Goal: Task Accomplishment & Management: Manage account settings

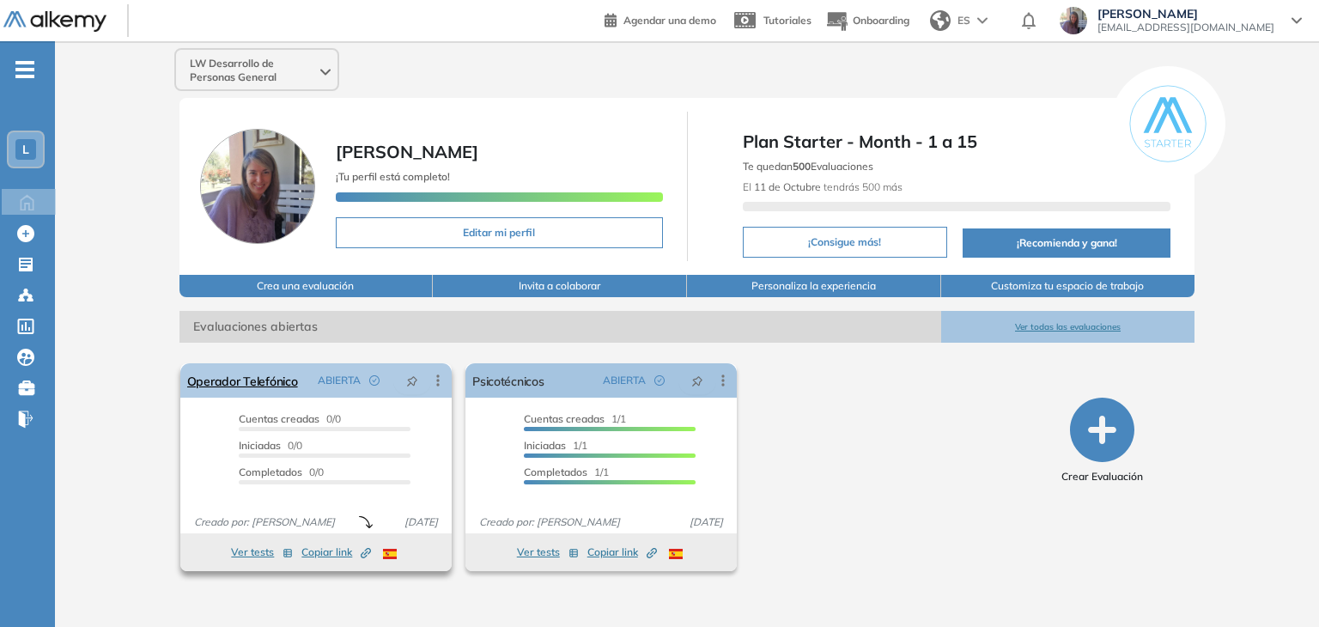
click at [440, 376] on icon at bounding box center [437, 380] width 17 height 17
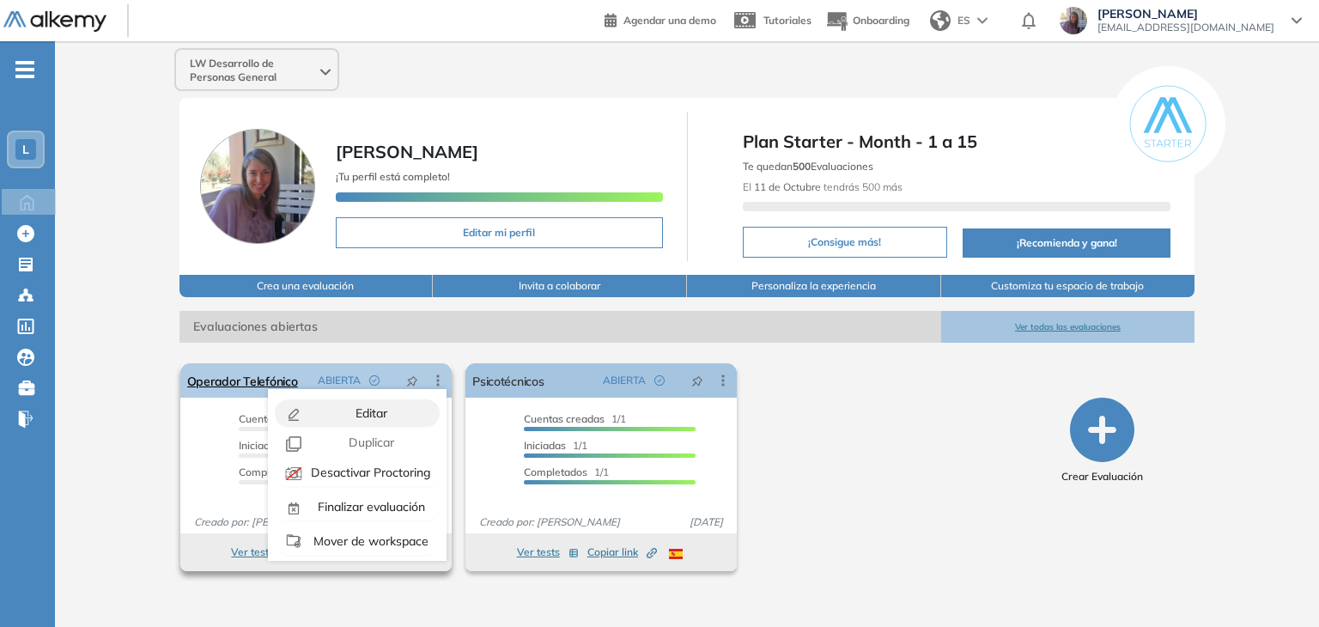
click at [392, 407] on div "Editar" at bounding box center [369, 413] width 126 height 19
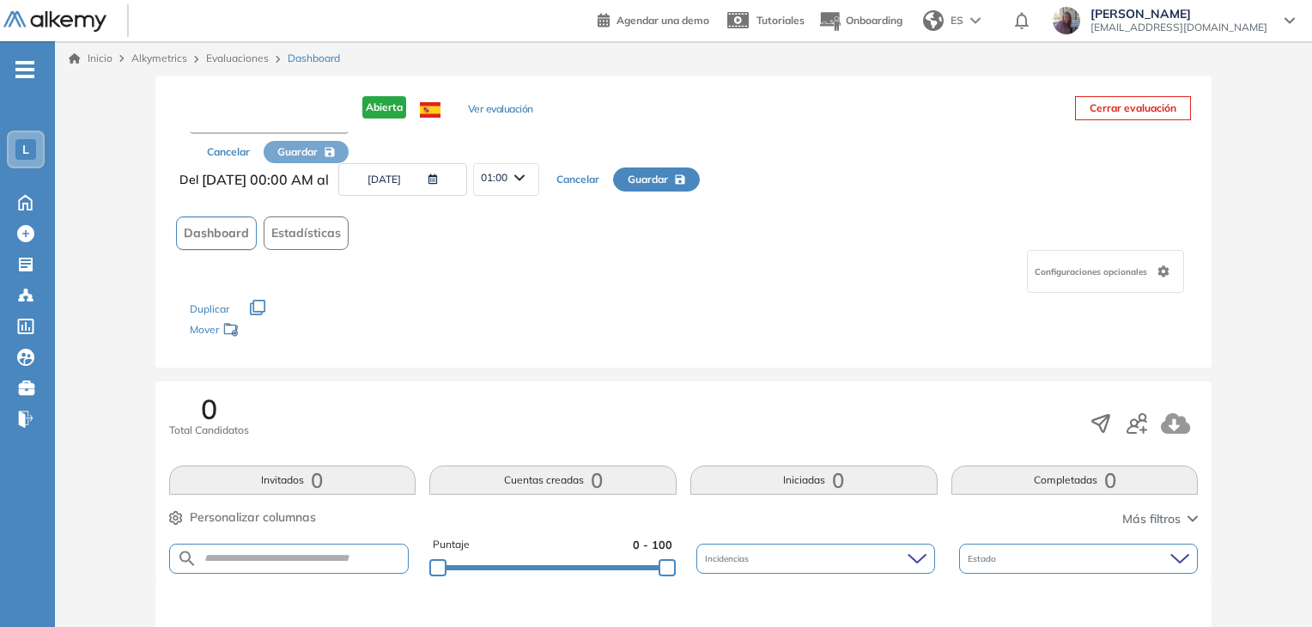
click at [290, 112] on input "text" at bounding box center [269, 118] width 159 height 31
type input "**********"
click at [1108, 274] on span "Configuraciones opcionales" at bounding box center [1093, 273] width 116 height 13
click at [807, 365] on div "**********" at bounding box center [683, 223] width 1057 height 294
click at [531, 107] on button "Ver evaluación" at bounding box center [502, 111] width 65 height 18
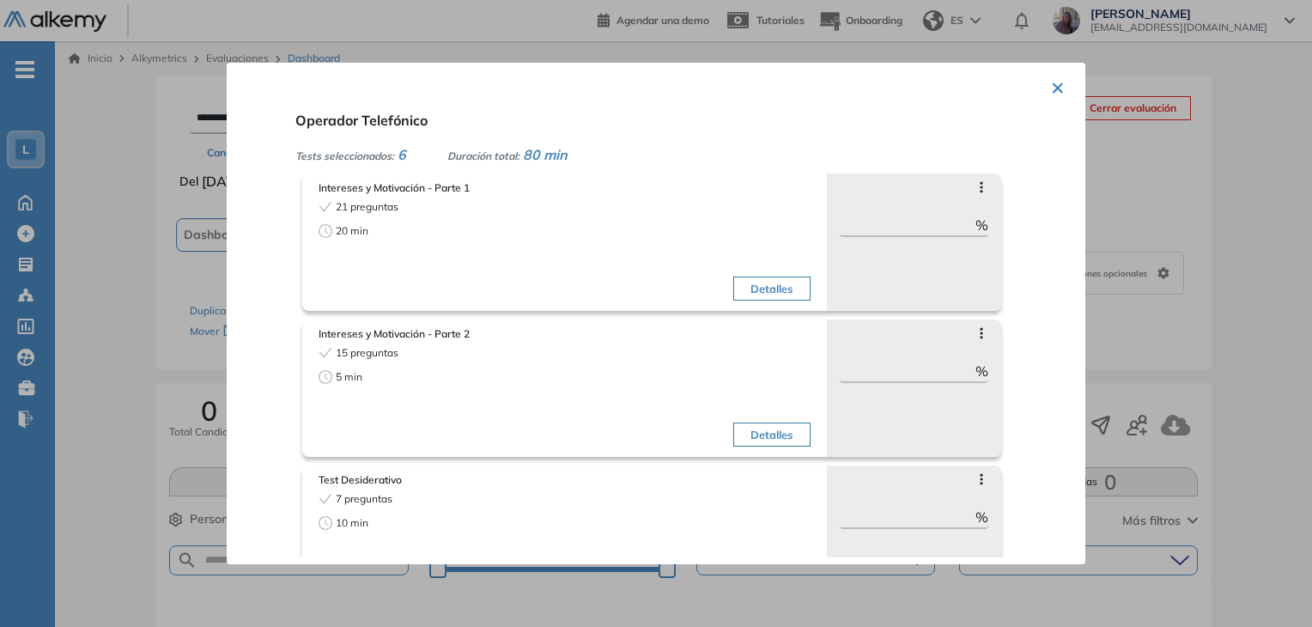
click at [761, 291] on button "Detalles" at bounding box center [771, 288] width 76 height 24
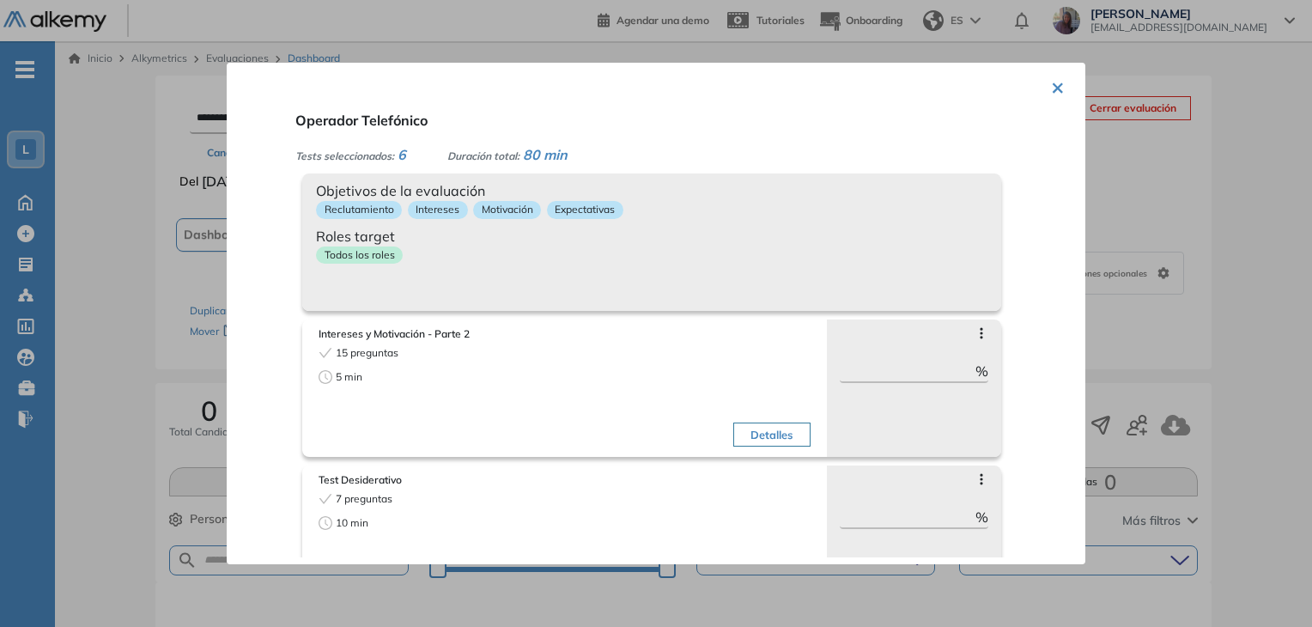
click at [773, 438] on button "Detalles" at bounding box center [771, 434] width 76 height 24
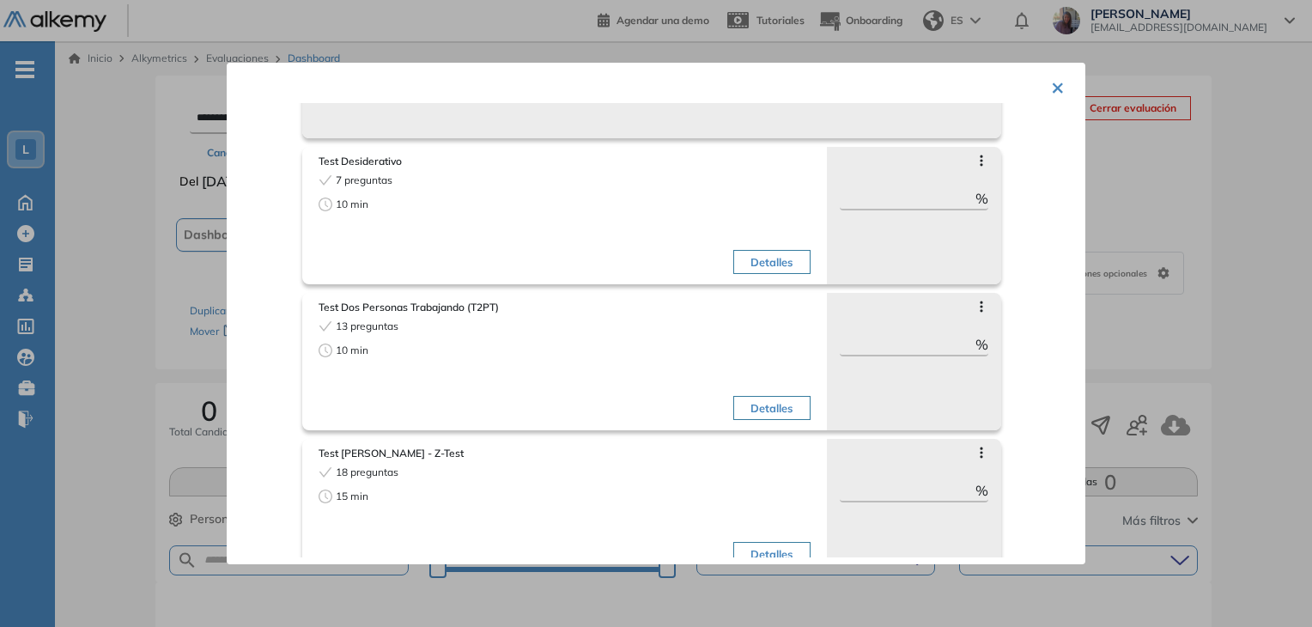
scroll to position [309, 0]
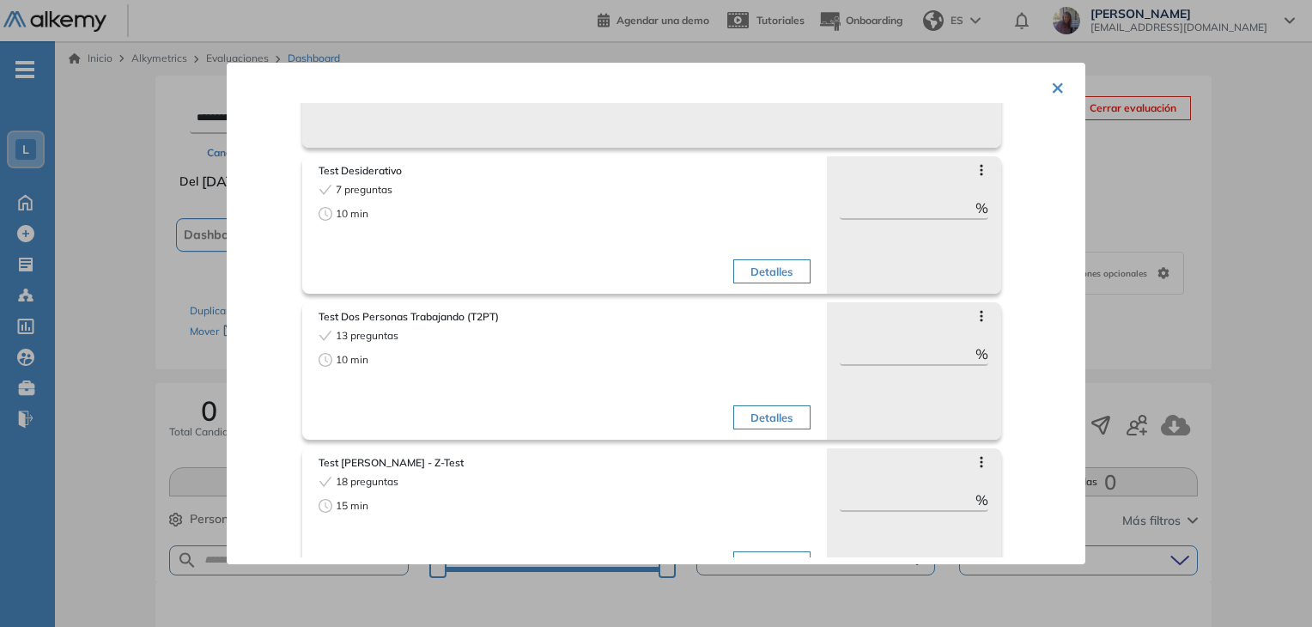
click at [430, 209] on div "10 min" at bounding box center [439, 213] width 241 height 15
click at [759, 272] on button "Detalles" at bounding box center [771, 271] width 76 height 24
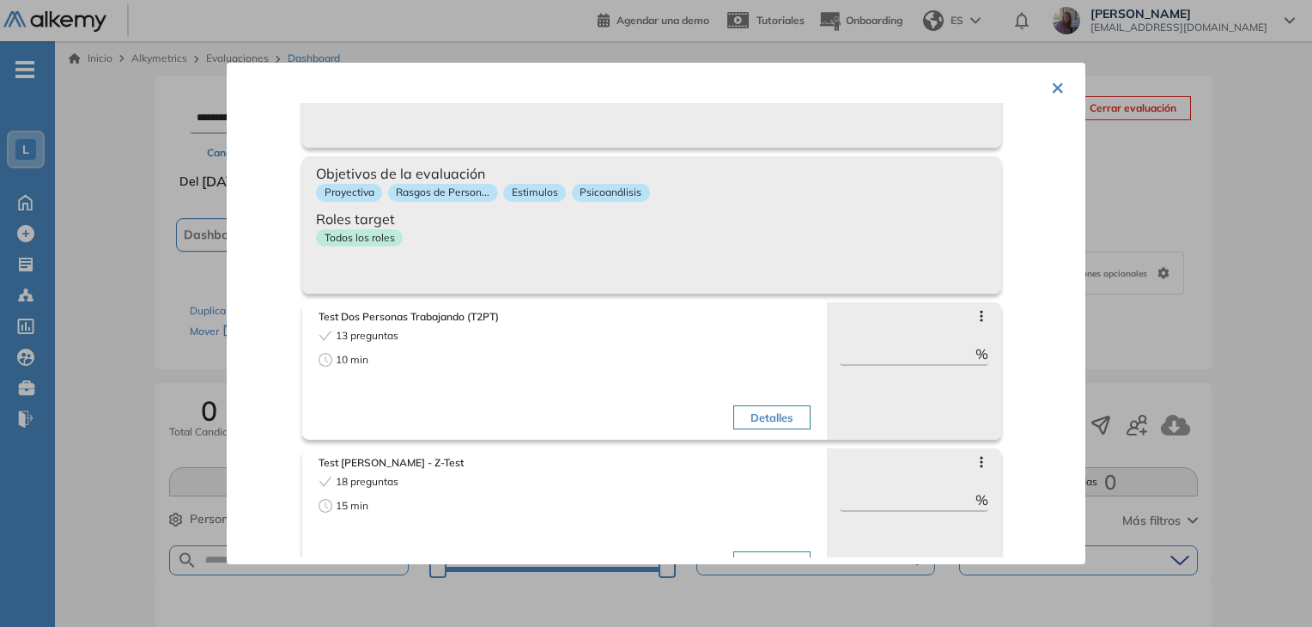
click at [767, 424] on button "Detalles" at bounding box center [771, 417] width 76 height 24
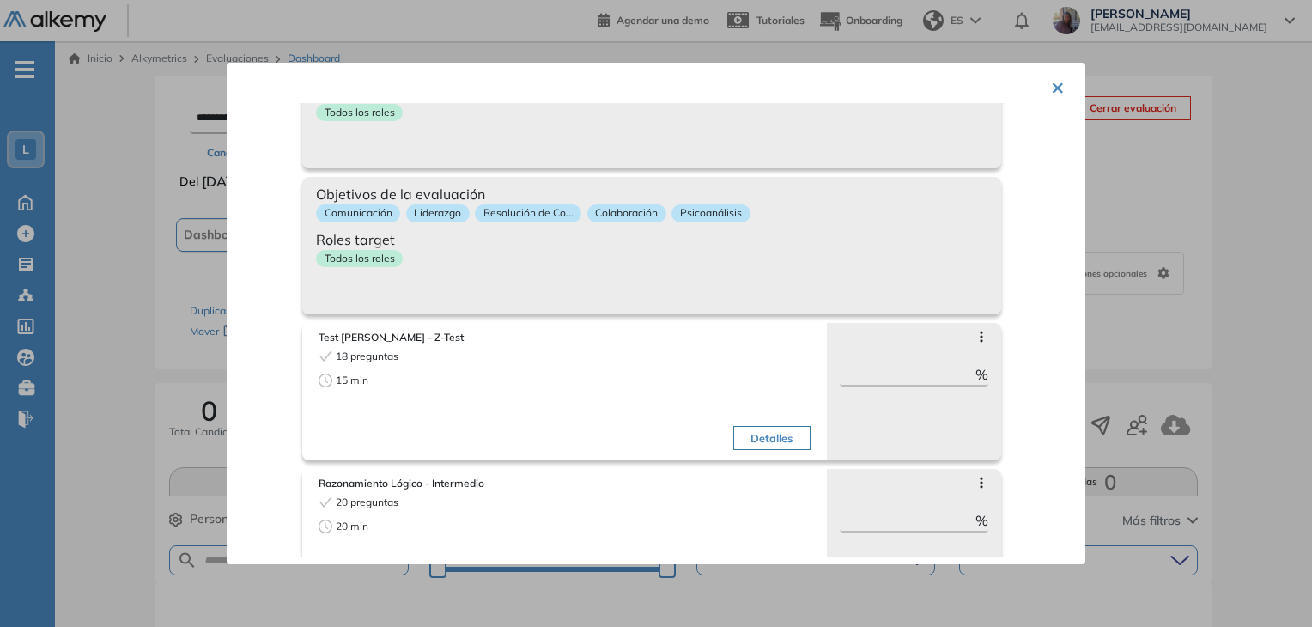
scroll to position [490, 0]
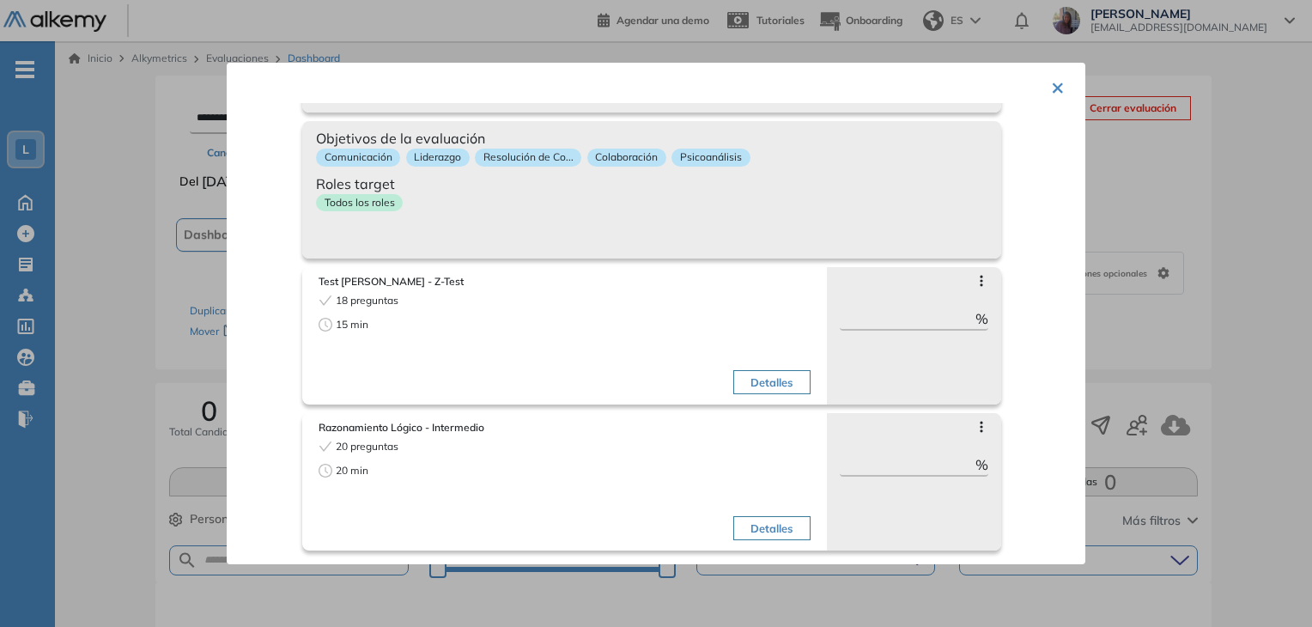
click at [769, 387] on button "Detalles" at bounding box center [771, 382] width 76 height 24
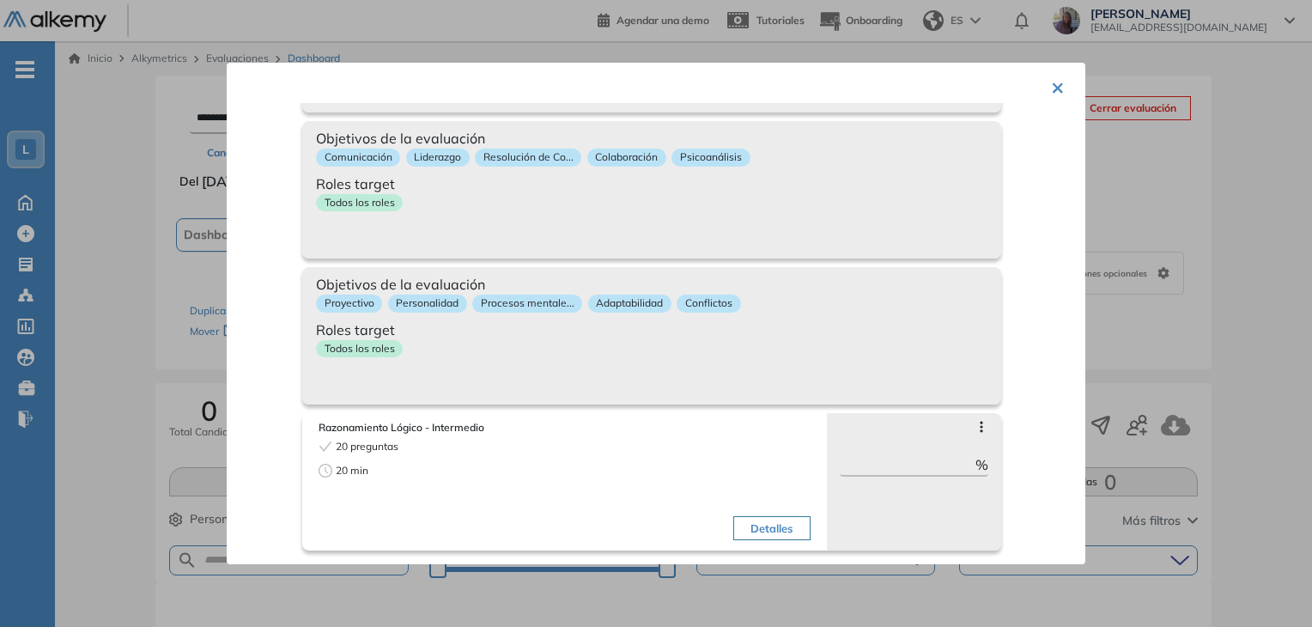
click at [762, 531] on button "Detalles" at bounding box center [771, 528] width 76 height 24
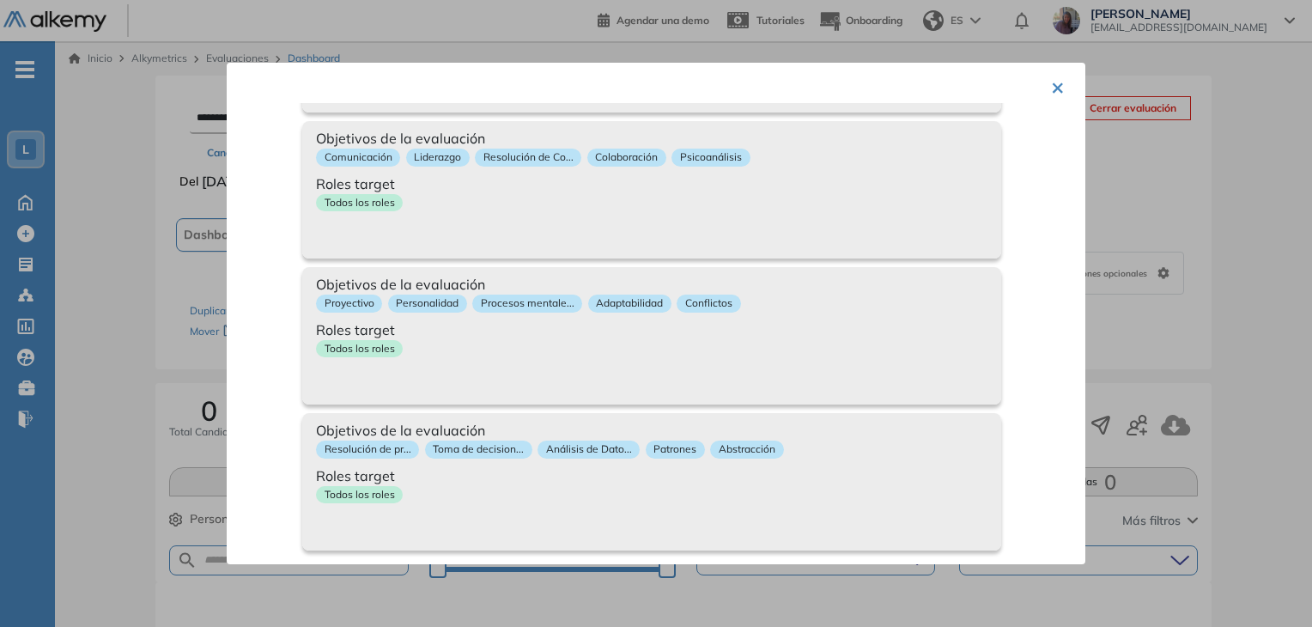
click at [1051, 82] on button "×" at bounding box center [1058, 86] width 14 height 33
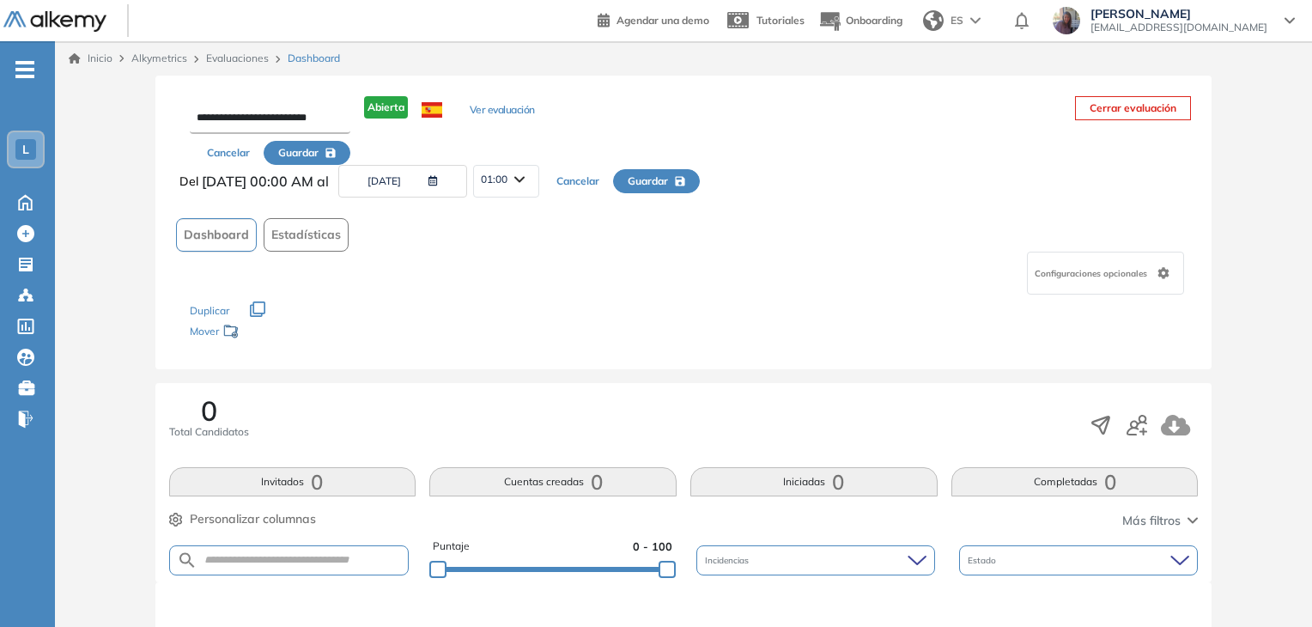
scroll to position [0, 0]
click at [323, 149] on button "Guardar" at bounding box center [307, 153] width 87 height 24
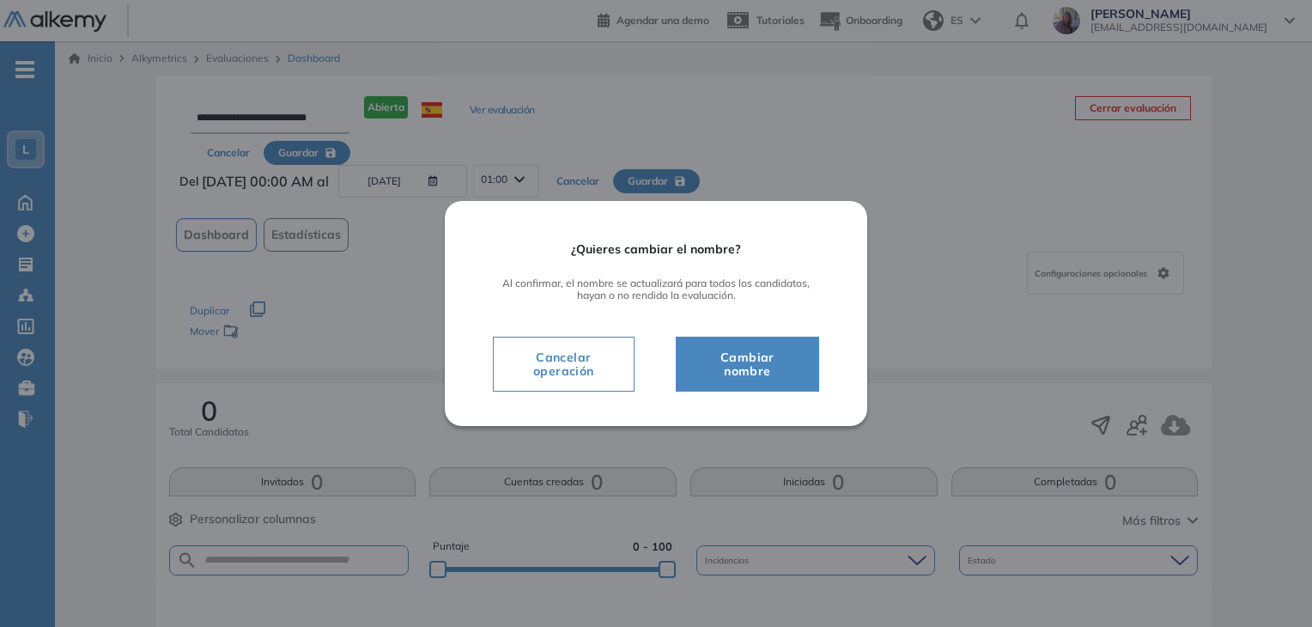
click at [766, 369] on span "Cambiar nombre" at bounding box center [747, 364] width 100 height 34
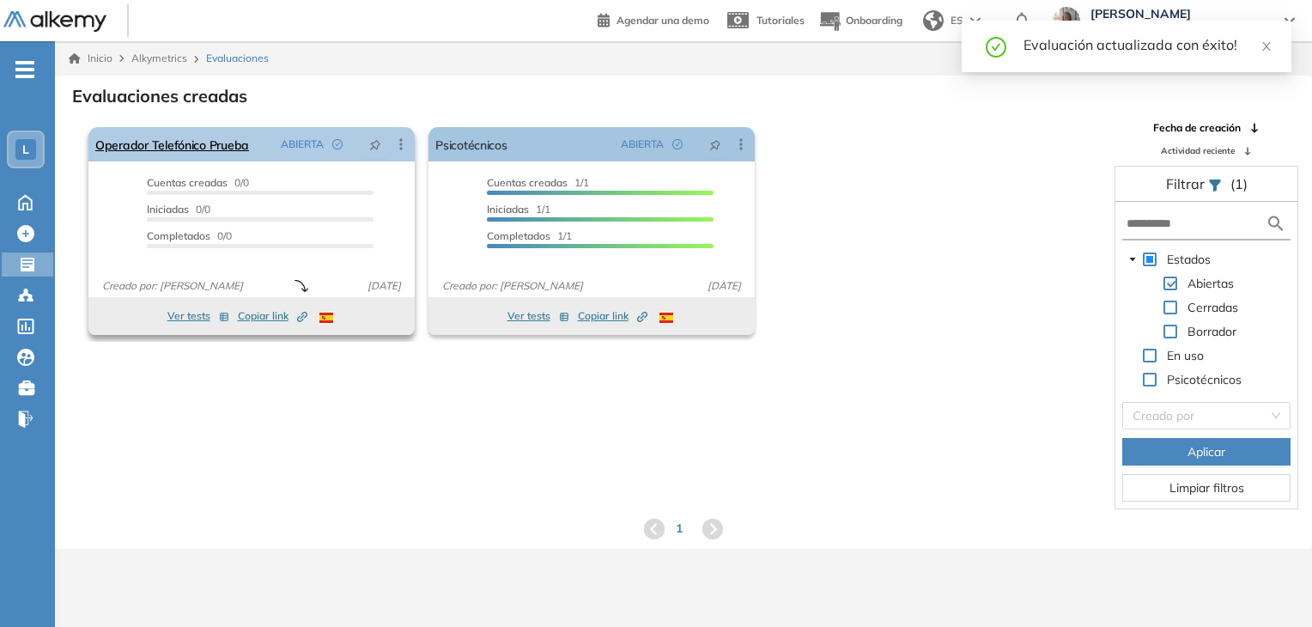
click at [400, 141] on icon at bounding box center [400, 143] width 3 height 11
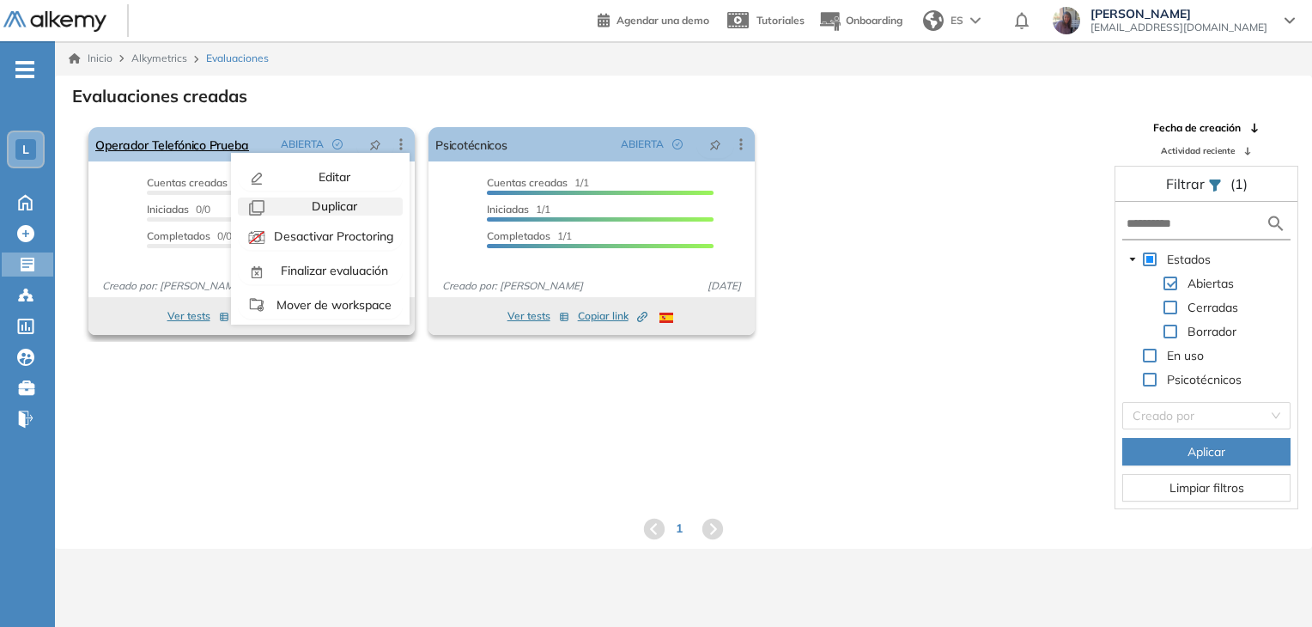
click at [353, 203] on span "Duplicar" at bounding box center [332, 205] width 49 height 15
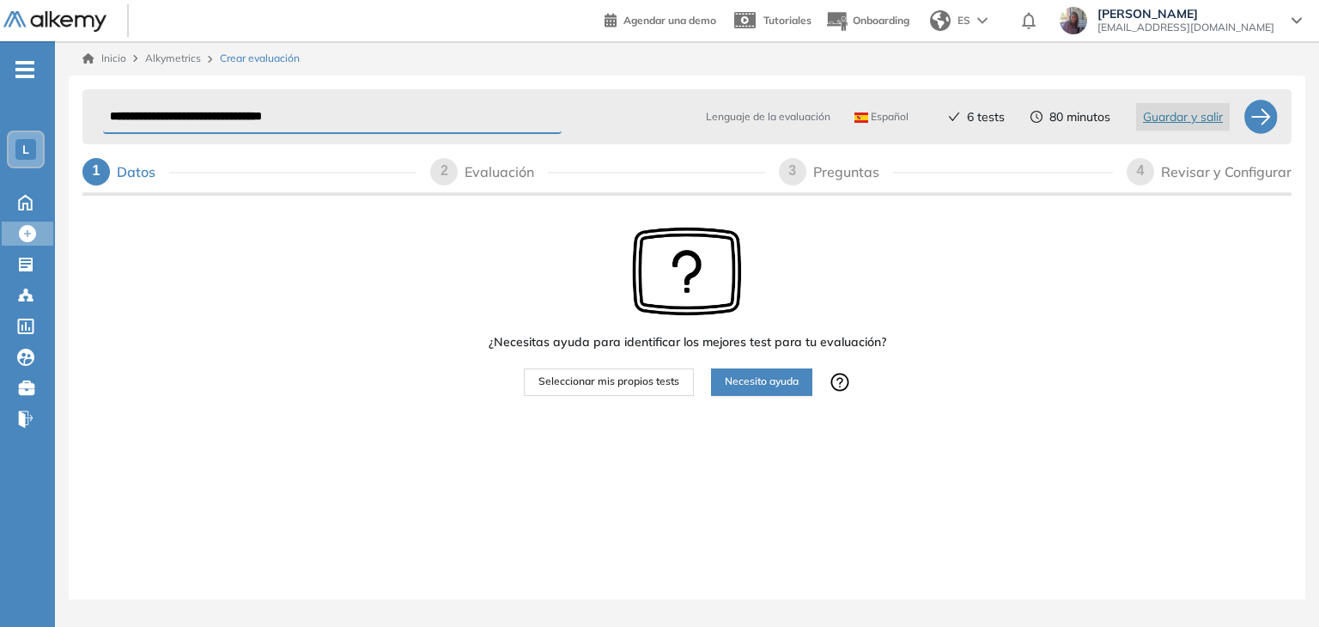
click at [577, 385] on span "Seleccionar mis propios tests" at bounding box center [608, 381] width 141 height 16
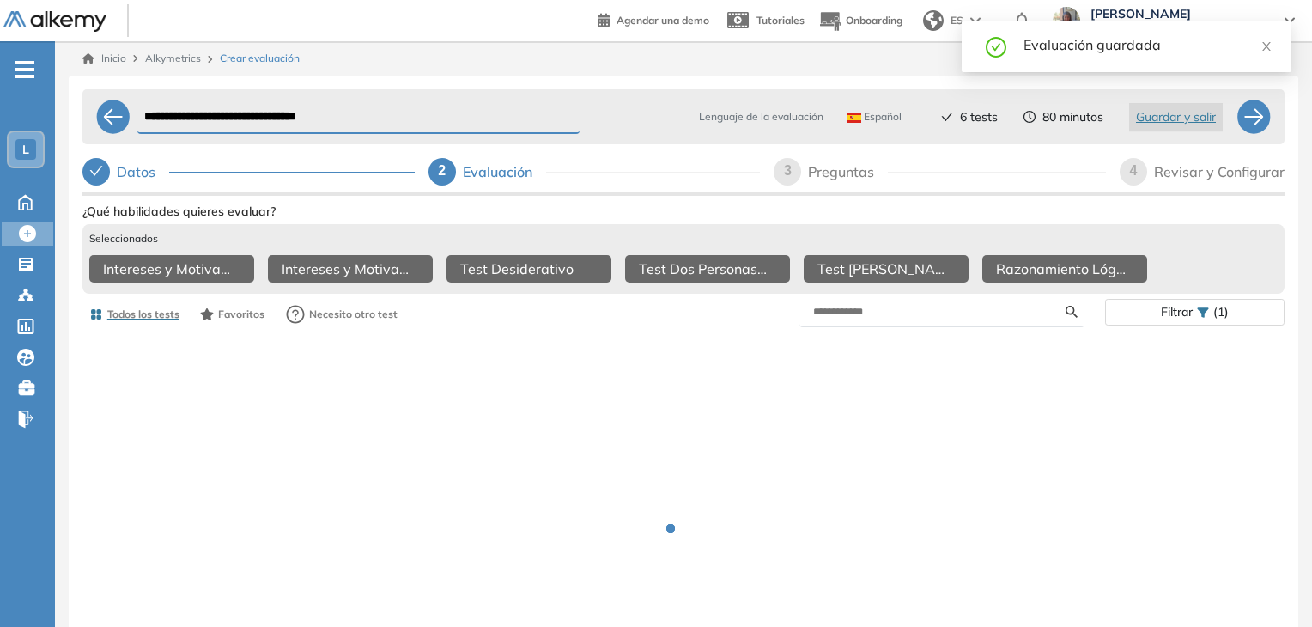
click at [340, 113] on input "**********" at bounding box center [358, 116] width 442 height 33
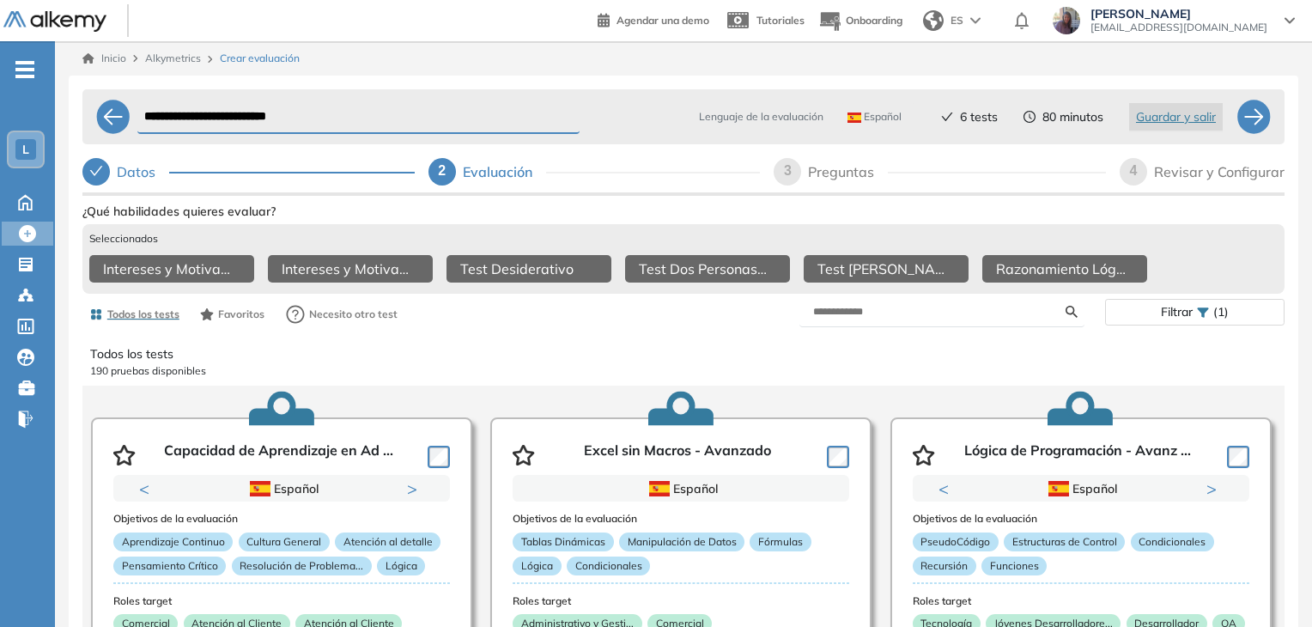
click at [204, 114] on input "**********" at bounding box center [358, 116] width 442 height 33
type input "**********"
click at [1253, 118] on div at bounding box center [1253, 117] width 34 height 34
select select "*****"
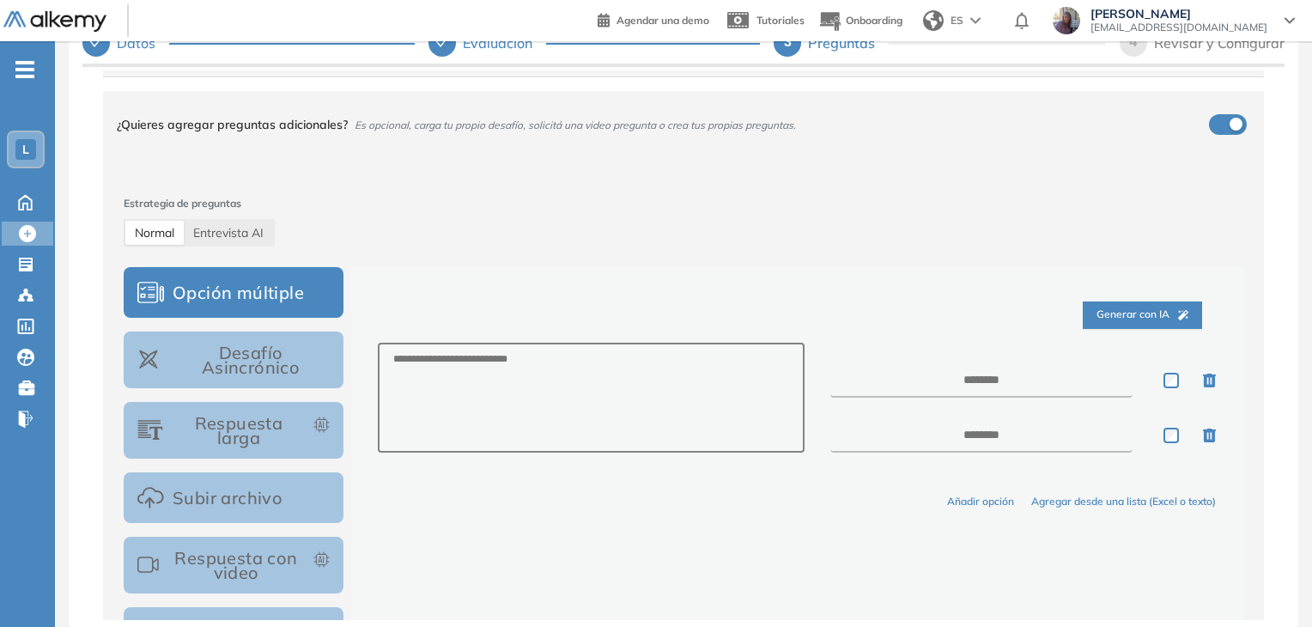
scroll to position [70, 0]
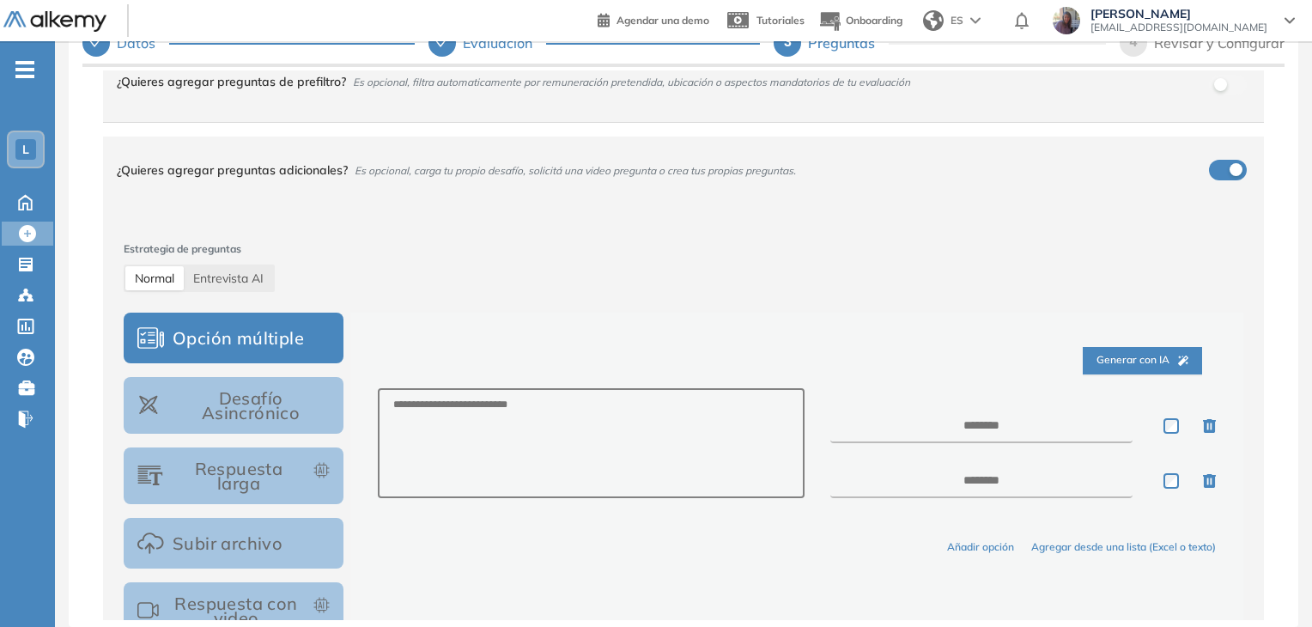
click at [1229, 171] on div "button" at bounding box center [1235, 169] width 13 height 13
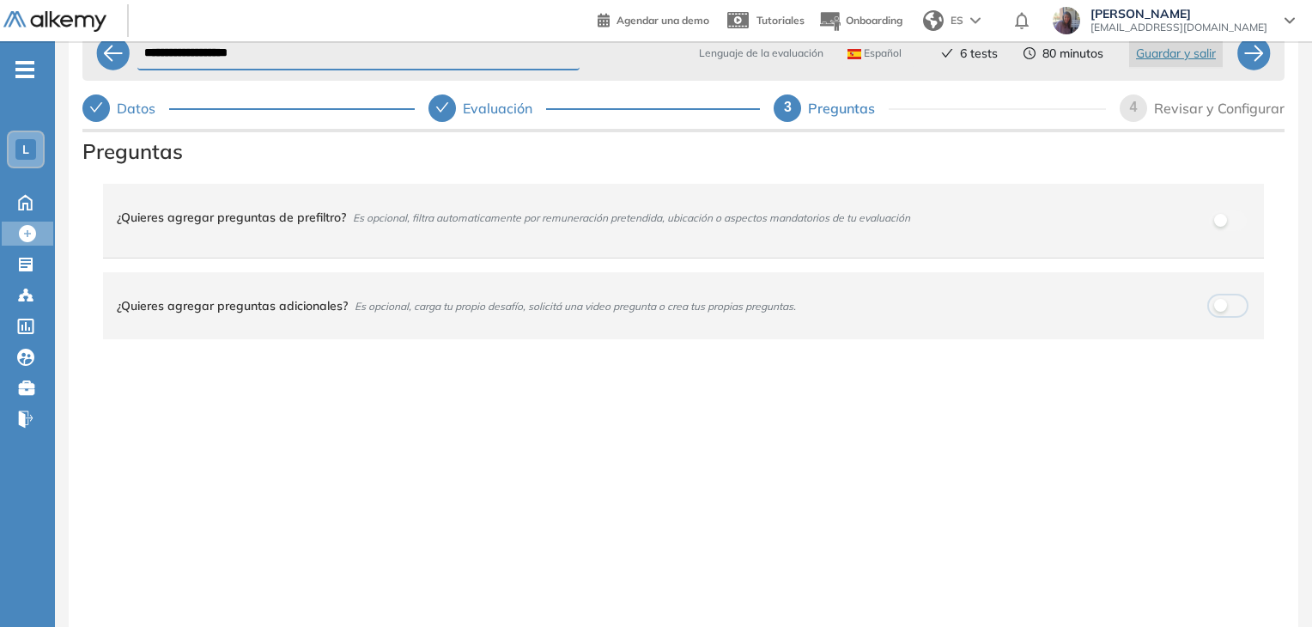
scroll to position [0, 0]
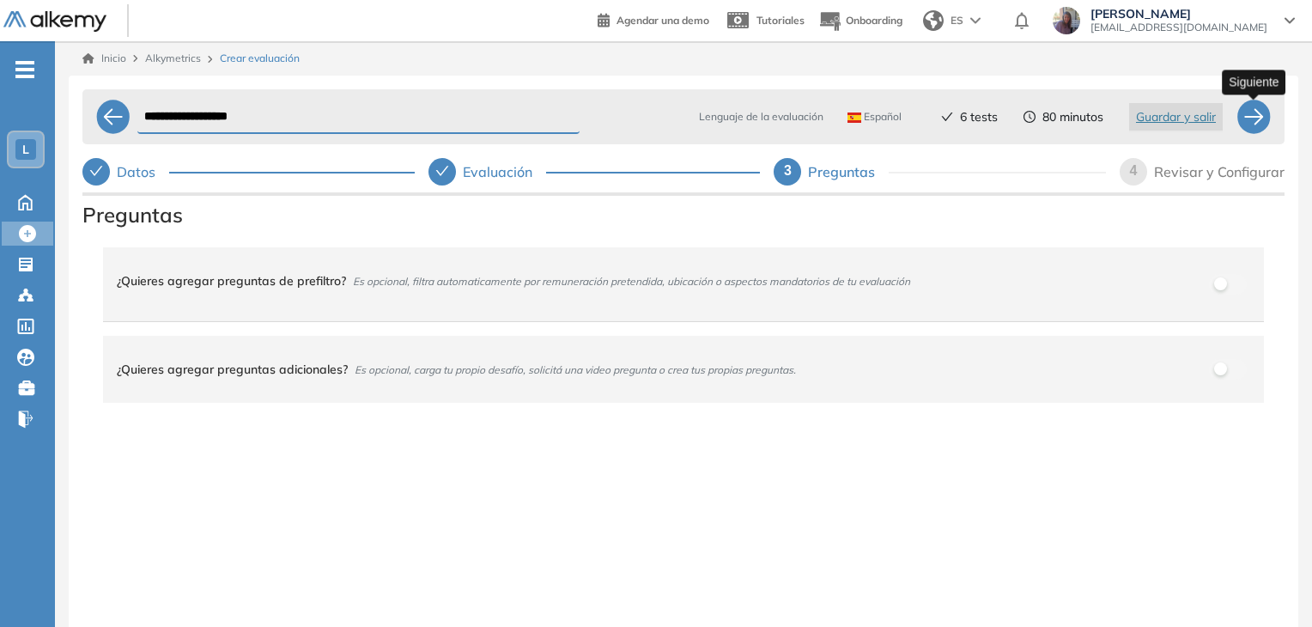
click at [1253, 115] on div at bounding box center [1253, 117] width 34 height 34
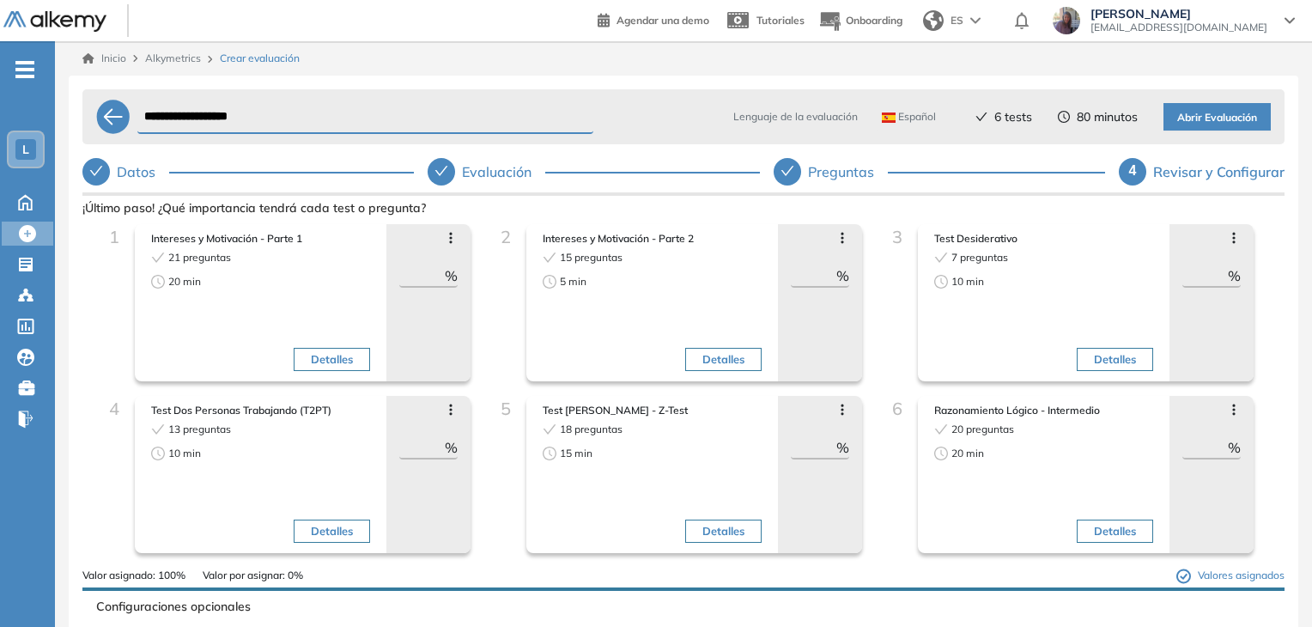
click at [811, 276] on input "**" at bounding box center [814, 275] width 46 height 21
click at [813, 444] on input "**" at bounding box center [814, 447] width 46 height 21
type input "**"
click at [1202, 444] on input "**" at bounding box center [1205, 447] width 46 height 21
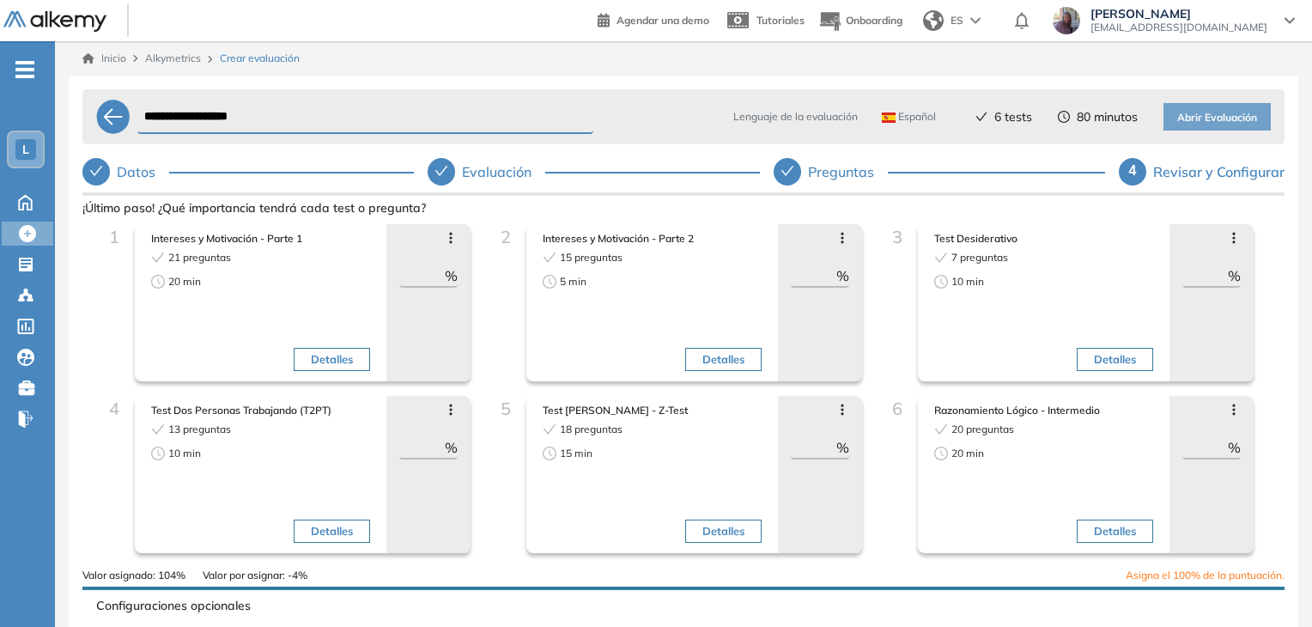
click at [1205, 448] on input "**" at bounding box center [1205, 447] width 46 height 21
type input "*"
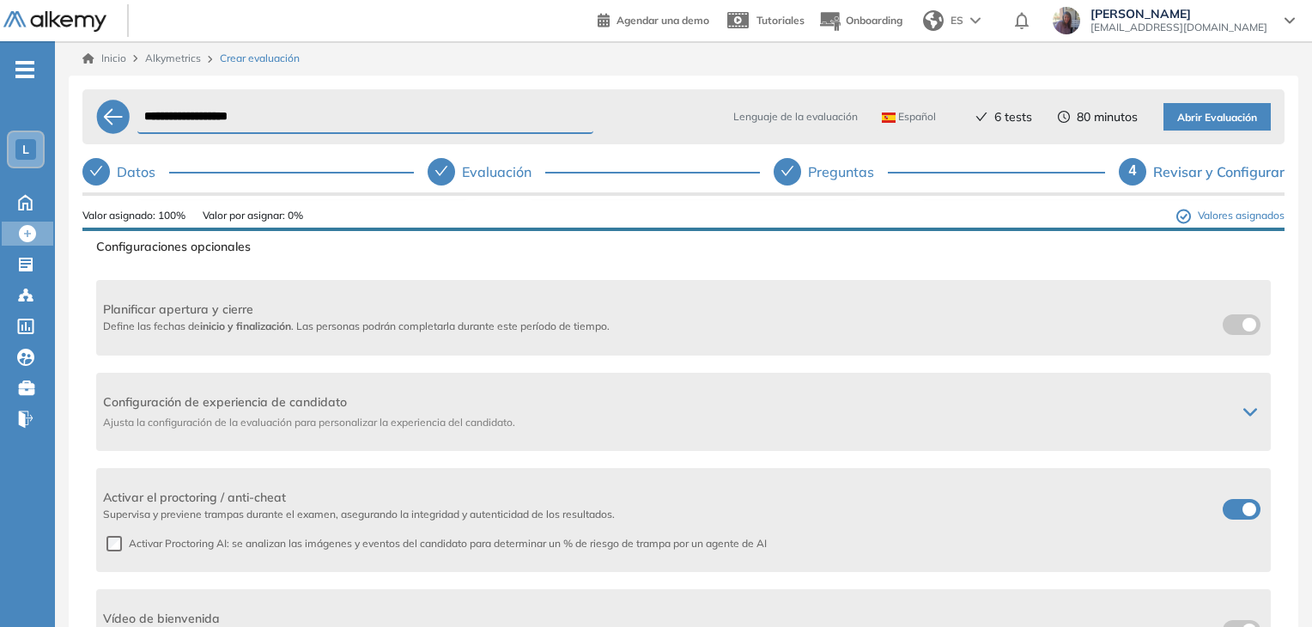
scroll to position [367, 0]
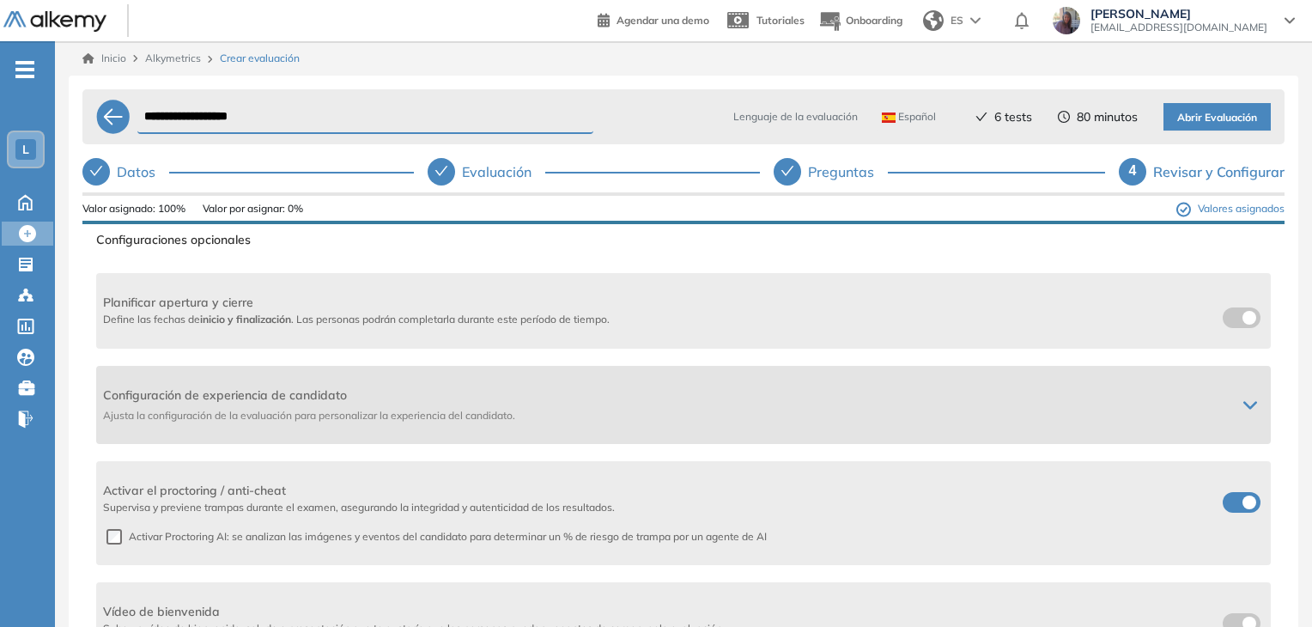
type input "**"
click at [1243, 403] on icon at bounding box center [1250, 405] width 14 height 14
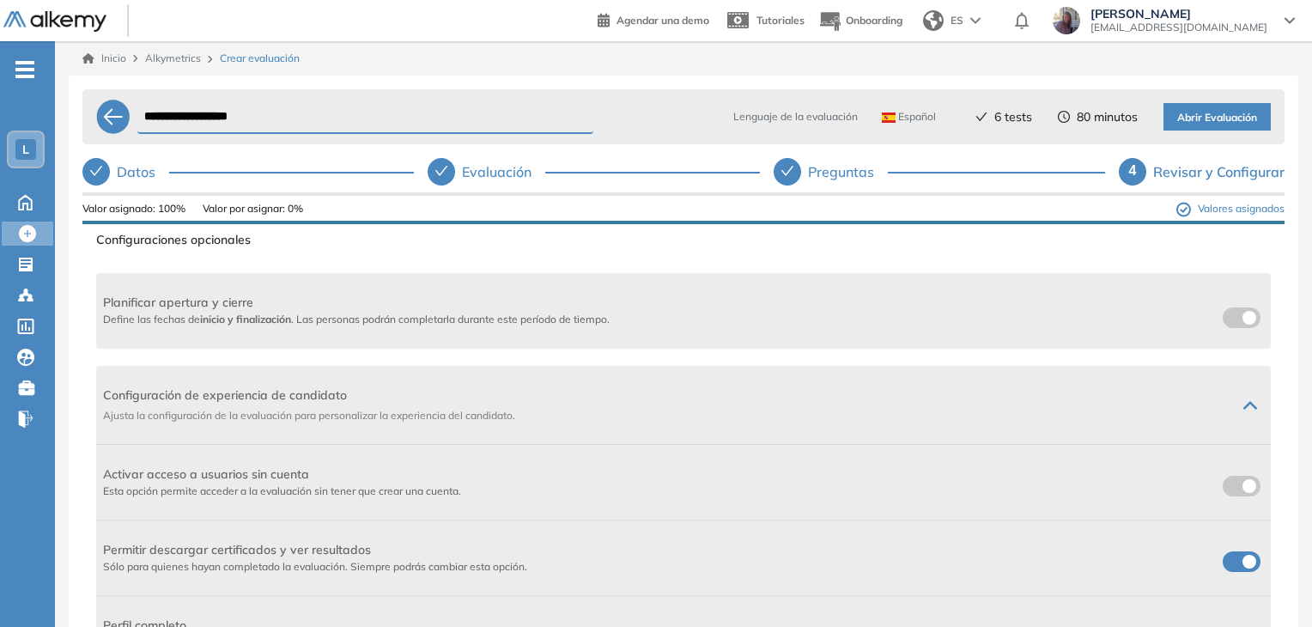
click at [1226, 483] on span at bounding box center [1230, 483] width 14 height 14
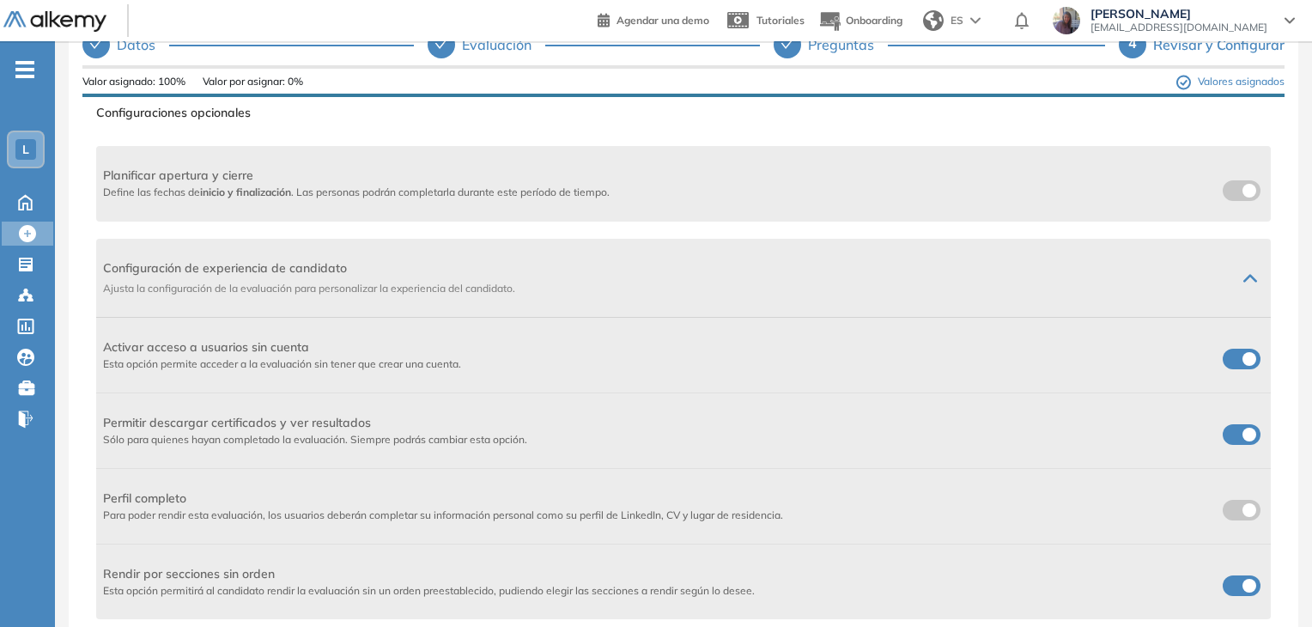
scroll to position [129, 0]
click at [1235, 433] on span at bounding box center [1230, 429] width 14 height 14
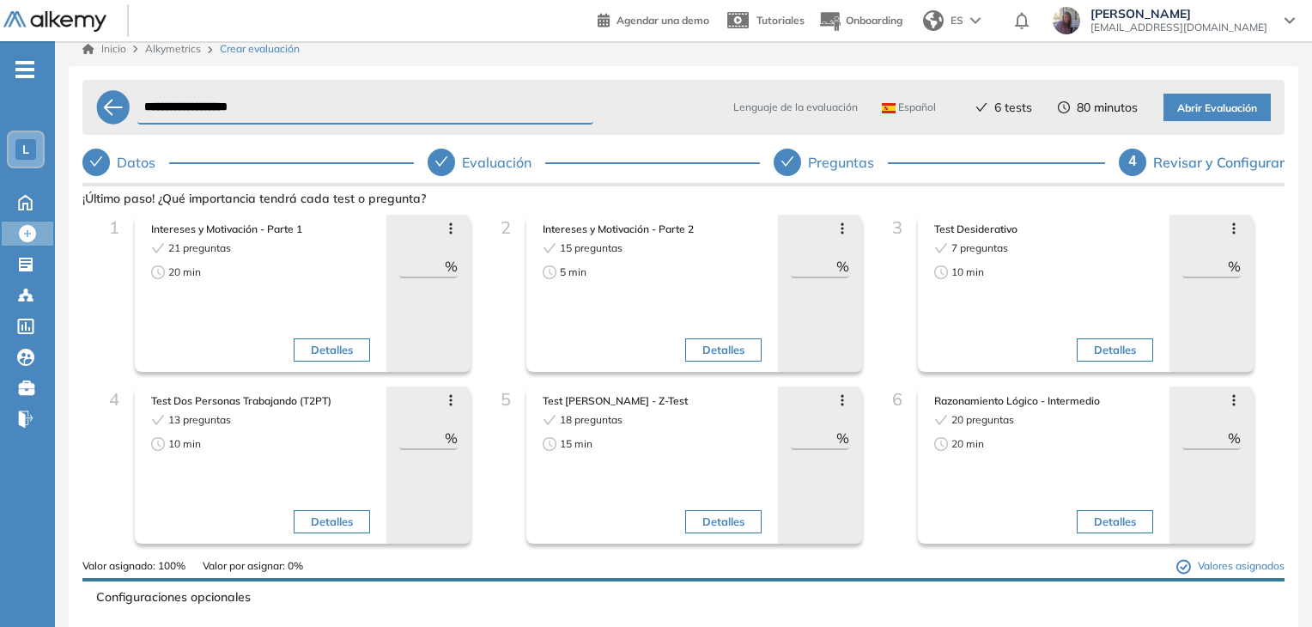
scroll to position [0, 0]
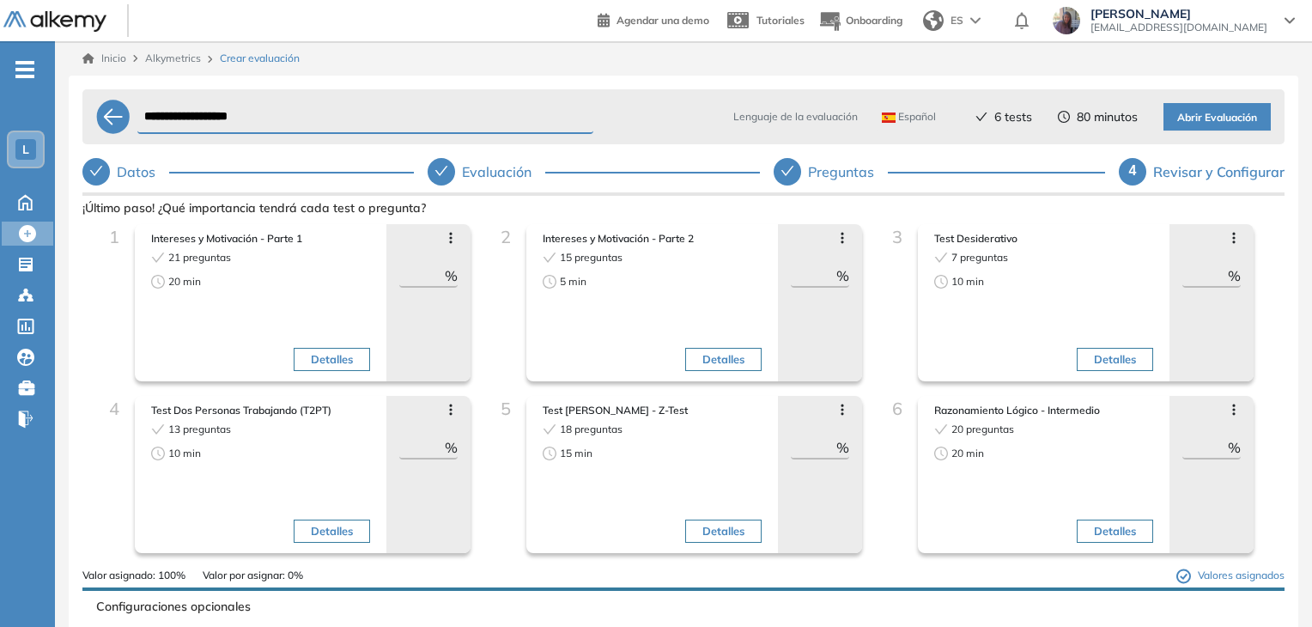
click at [1195, 113] on span "Abrir Evaluación" at bounding box center [1217, 118] width 80 height 16
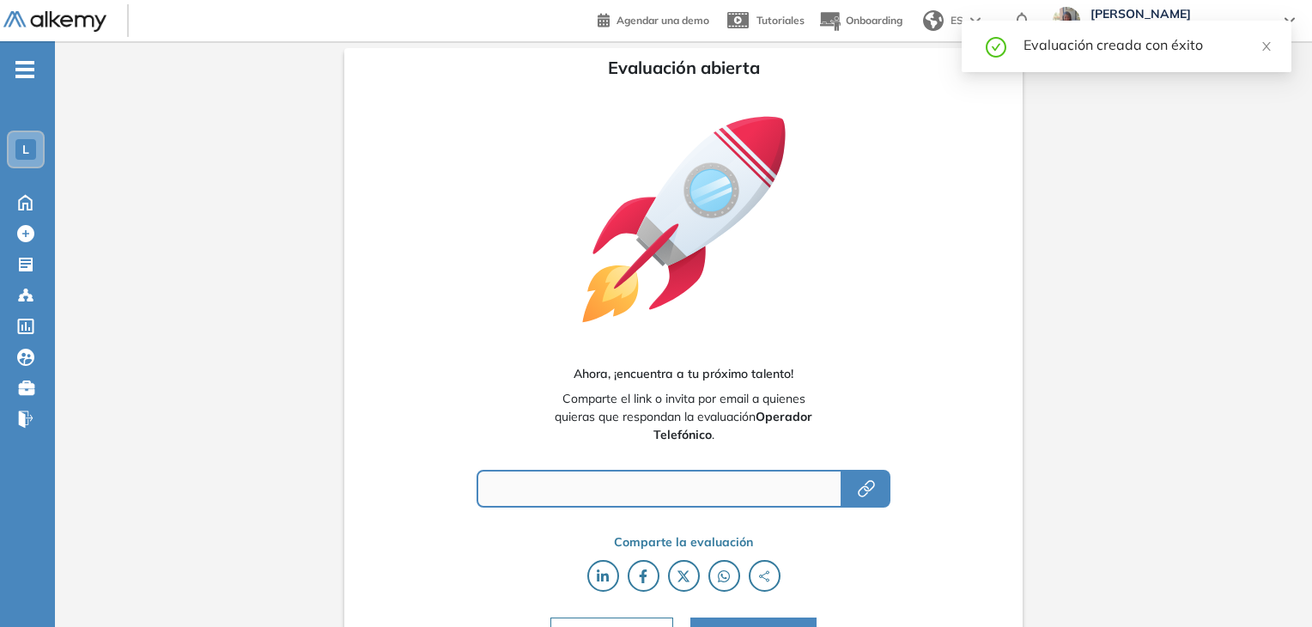
type input "**********"
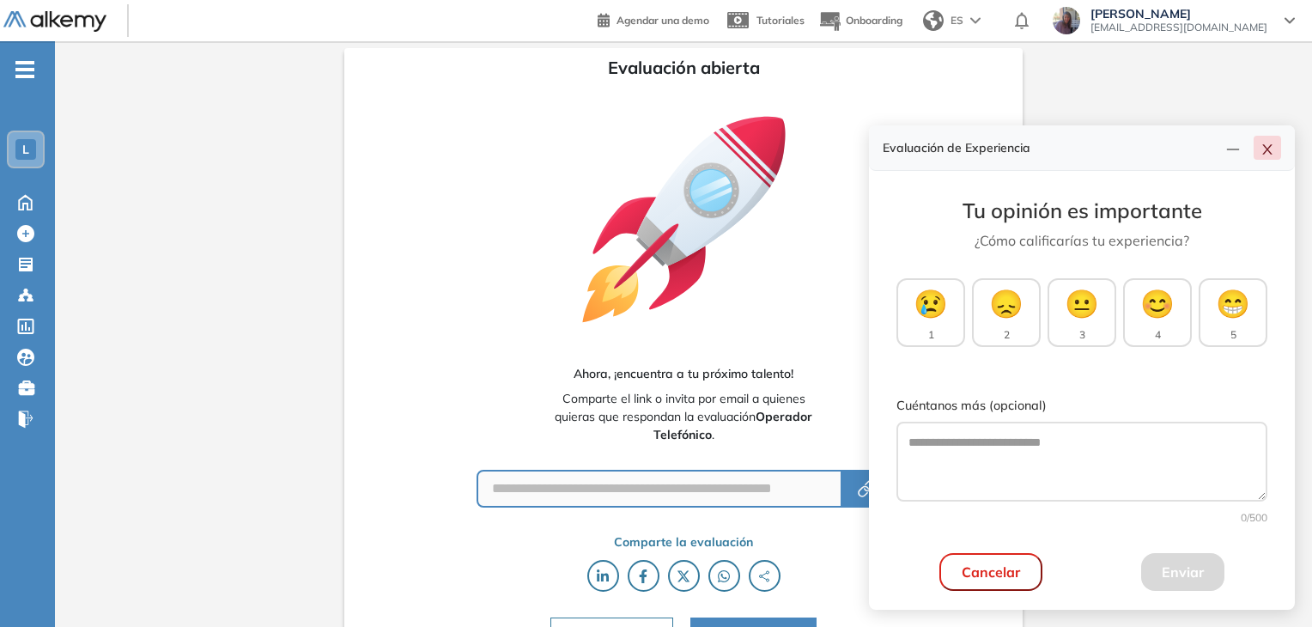
click at [1272, 153] on icon "close" at bounding box center [1267, 150] width 14 height 14
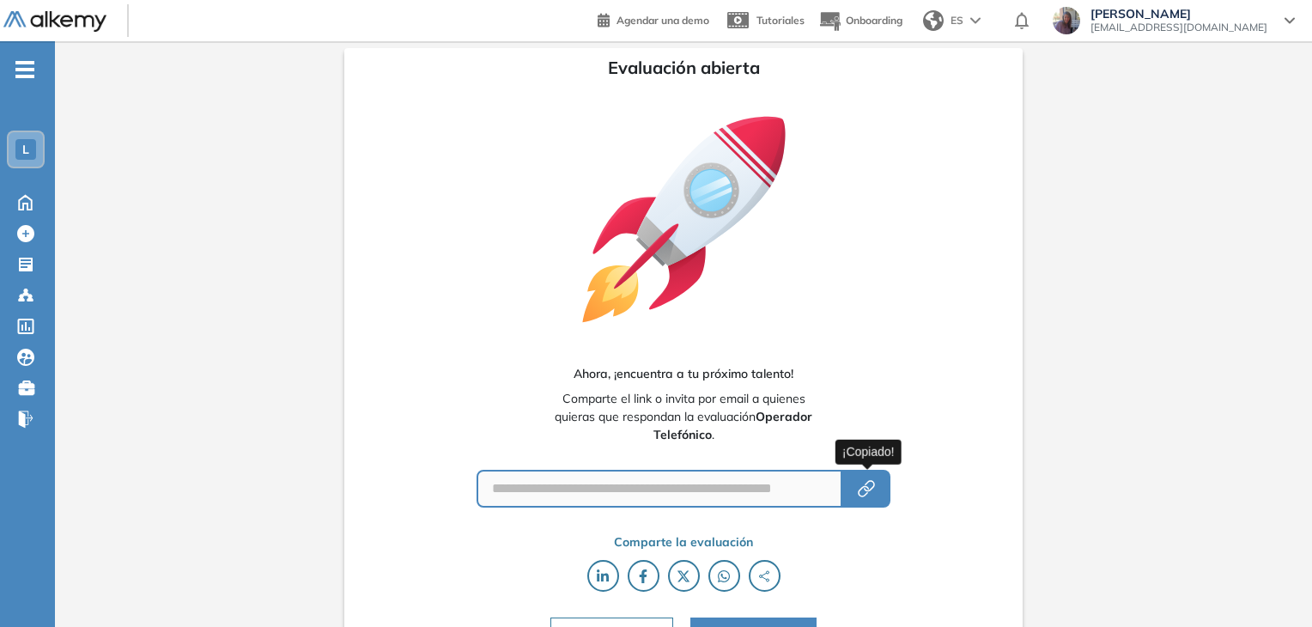
click at [872, 484] on icon "button" at bounding box center [866, 488] width 21 height 21
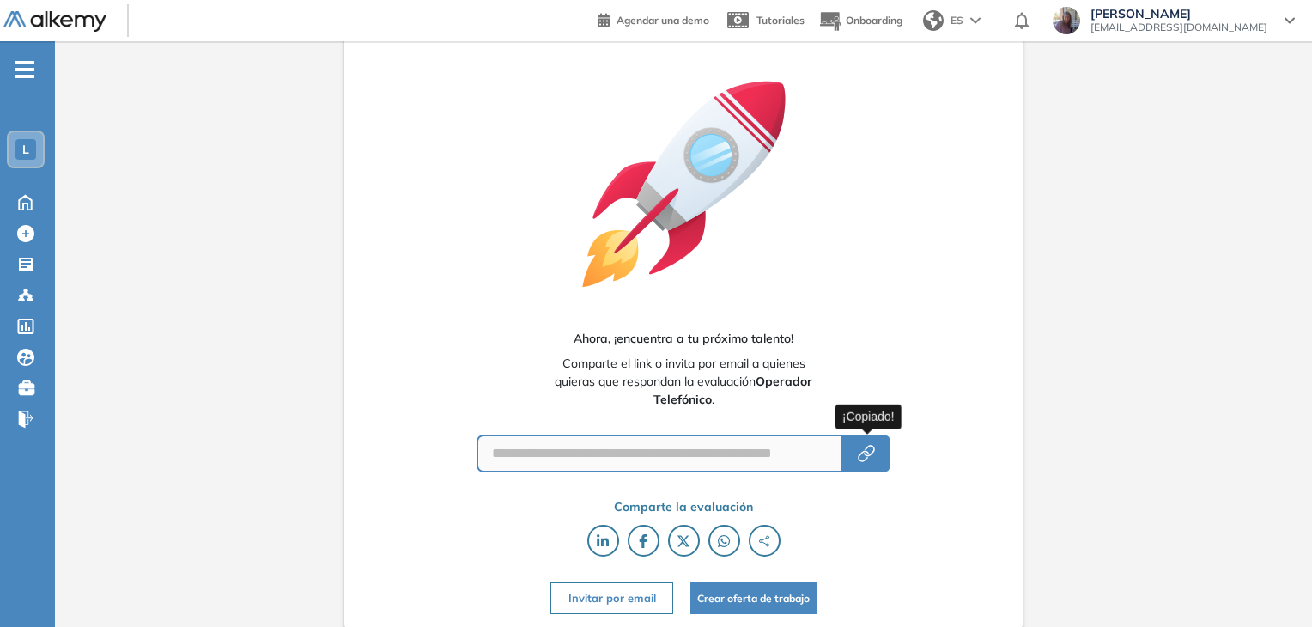
click at [871, 448] on icon "button" at bounding box center [866, 453] width 21 height 21
click at [21, 148] on div "L" at bounding box center [25, 149] width 21 height 21
click at [199, 84] on div "**********" at bounding box center [683, 317] width 1257 height 622
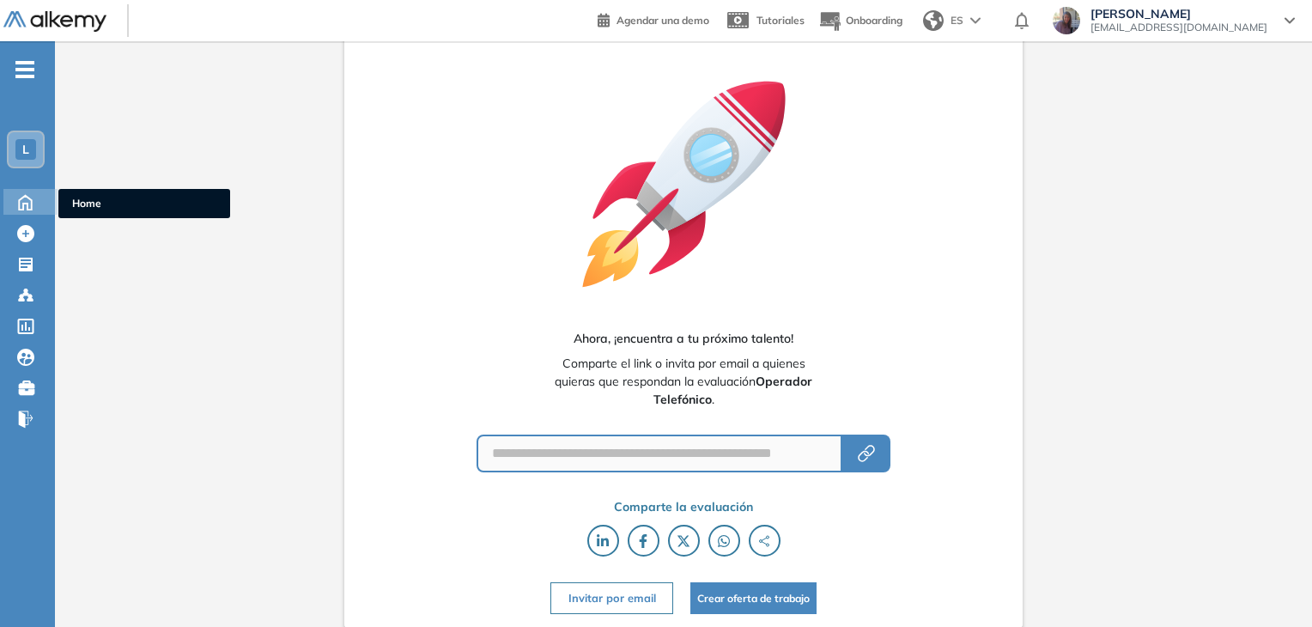
click at [30, 197] on icon at bounding box center [25, 202] width 13 height 15
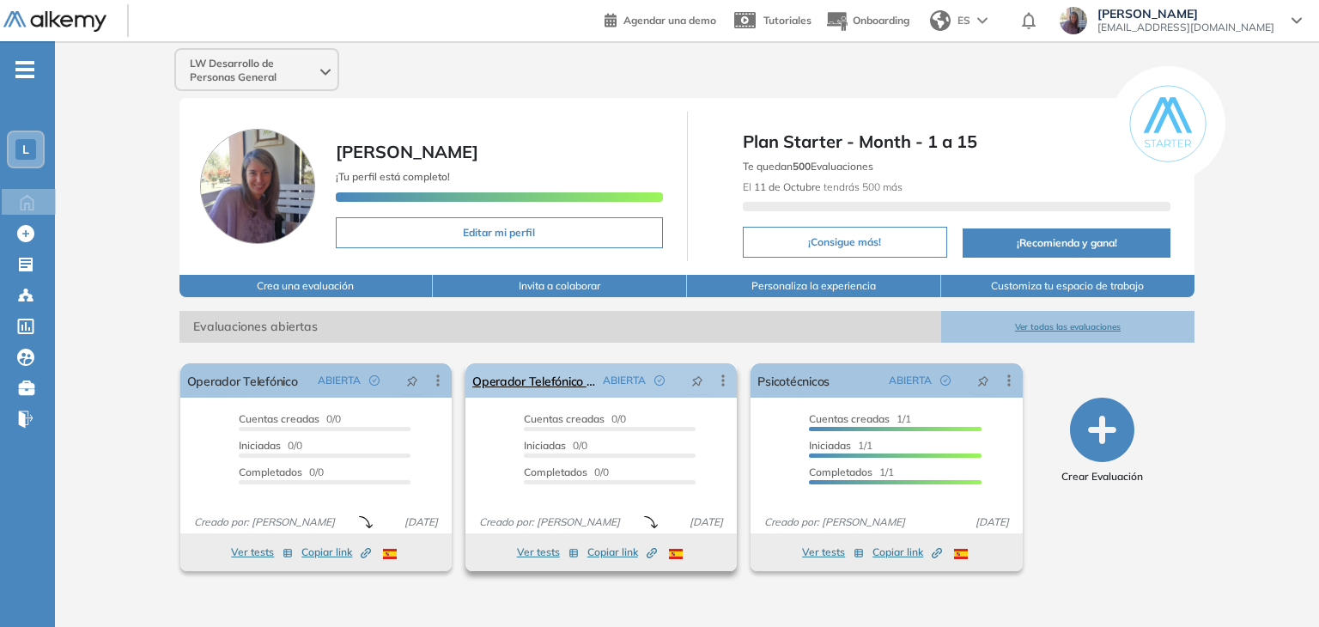
click at [721, 379] on icon at bounding box center [722, 380] width 17 height 17
click at [112, 485] on div "LW Desarrollo de Personas General Luciana Wulfsohn ¡Tu perfil está completo! Ed…" at bounding box center [687, 320] width 1264 height 558
click at [837, 148] on span "Plan Starter - Month - 1 a 15" at bounding box center [957, 142] width 428 height 26
click at [821, 169] on span "Te quedan 500 Evaluaciones" at bounding box center [808, 166] width 130 height 13
click at [1297, 21] on icon at bounding box center [1296, 21] width 9 height 4
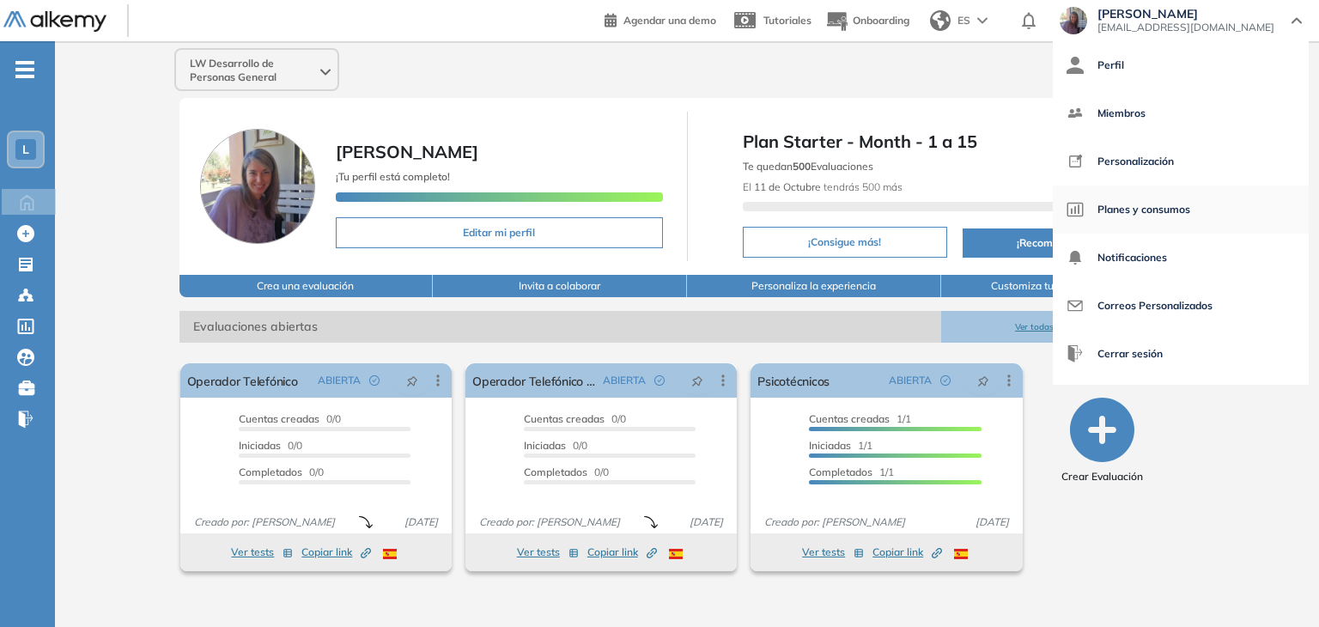
click at [1176, 210] on span "Planes y consumos" at bounding box center [1143, 209] width 93 height 41
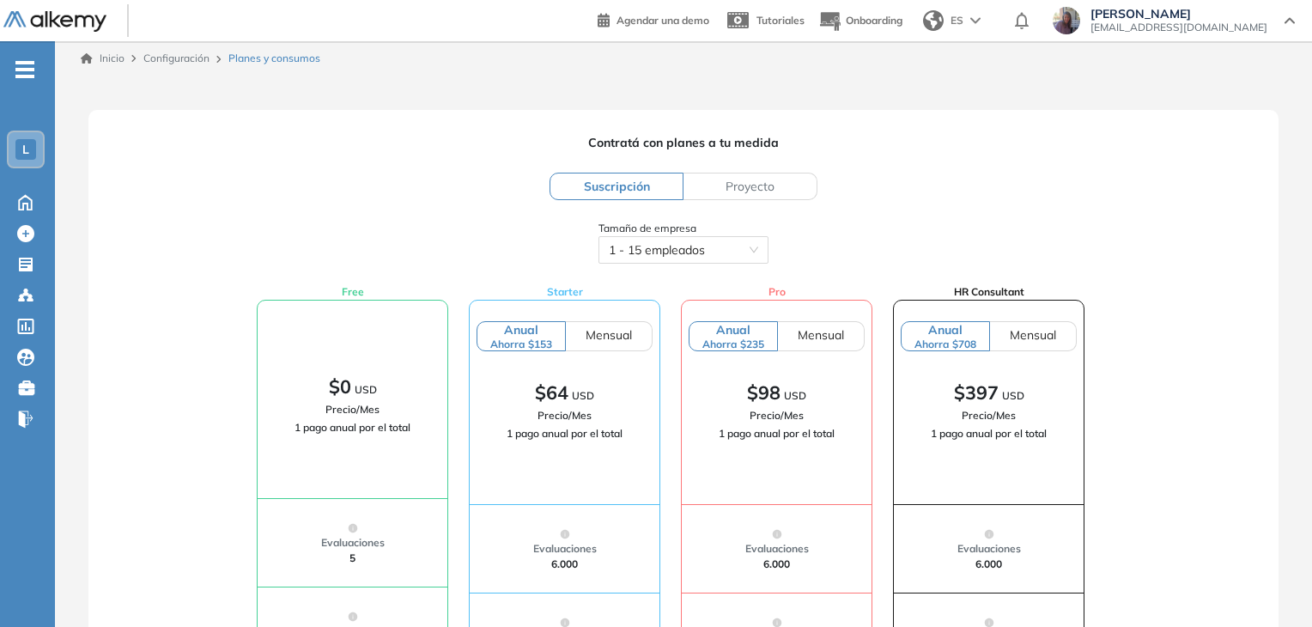
click at [767, 190] on span "Proyecto" at bounding box center [749, 186] width 49 height 15
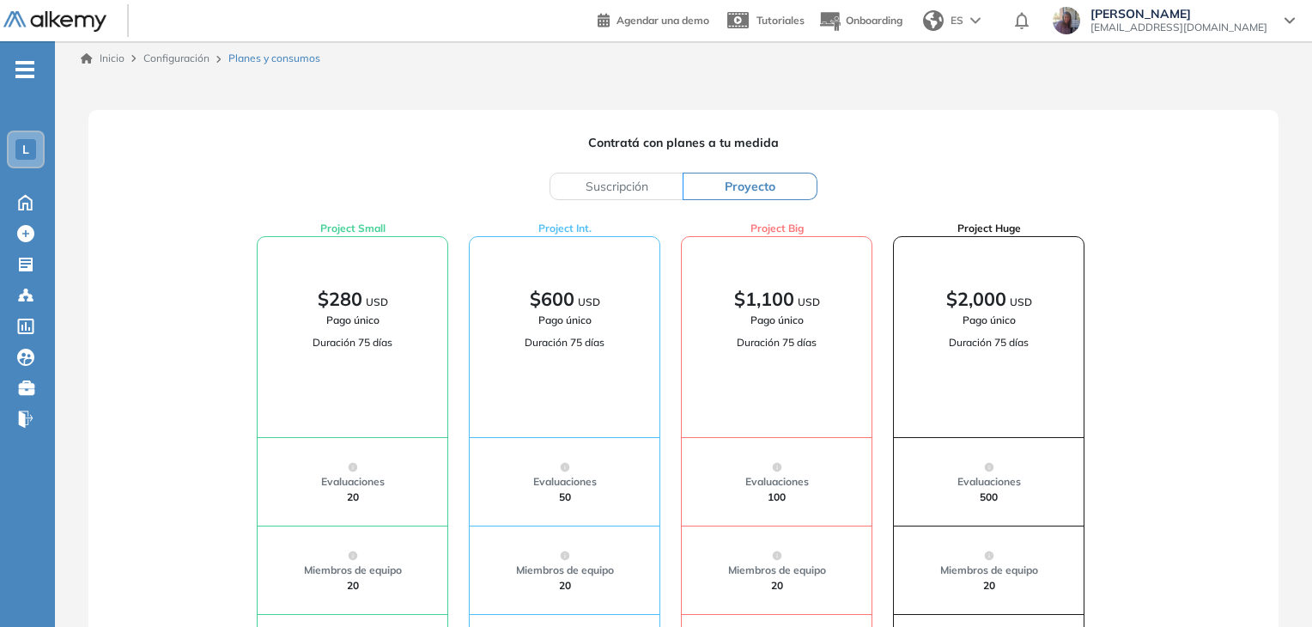
click at [173, 310] on div "Project Small $280 USD Pago único Duración 75 días Evaluaciones 20 Miembros de …" at bounding box center [670, 545] width 1149 height 648
click at [1291, 23] on icon at bounding box center [1289, 20] width 10 height 7
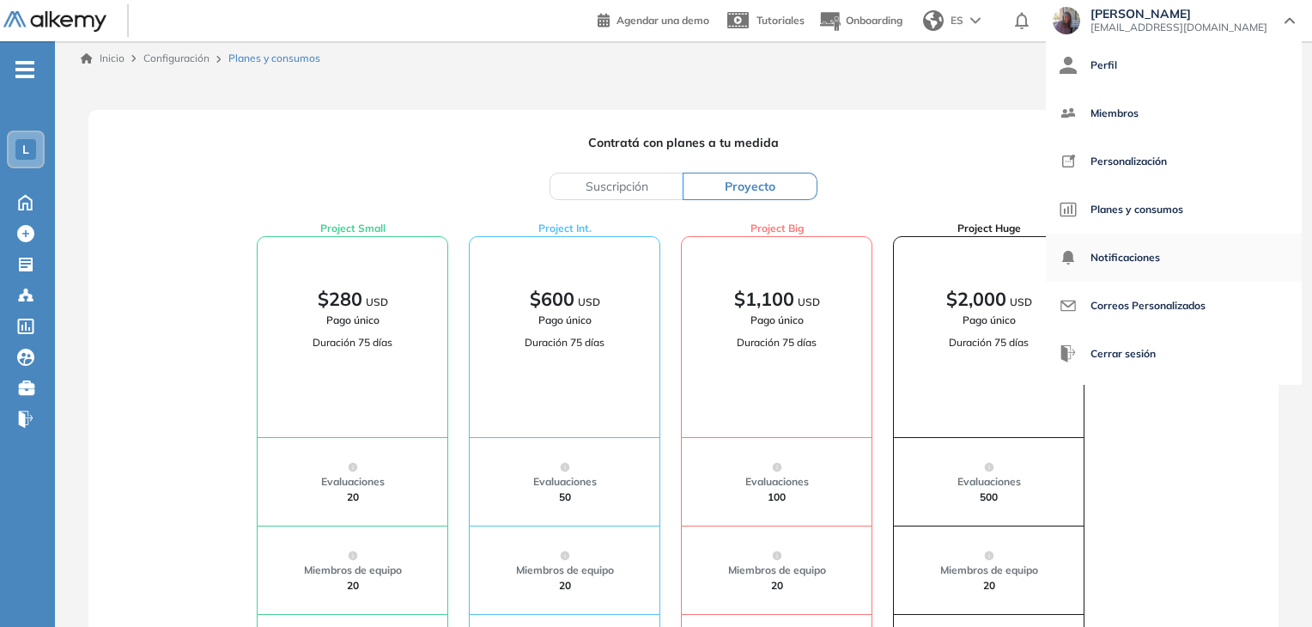
click at [1160, 266] on span "Notificaciones" at bounding box center [1125, 257] width 70 height 41
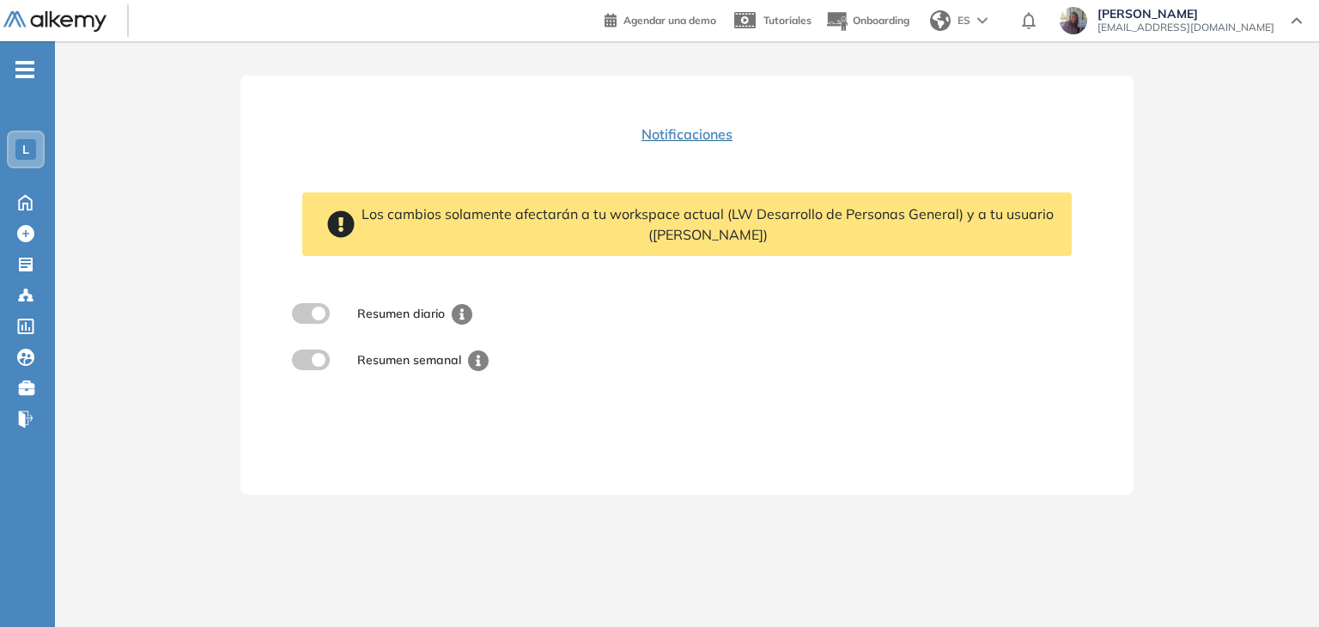
click at [305, 312] on span at bounding box center [299, 310] width 14 height 14
click at [316, 363] on label at bounding box center [311, 359] width 38 height 21
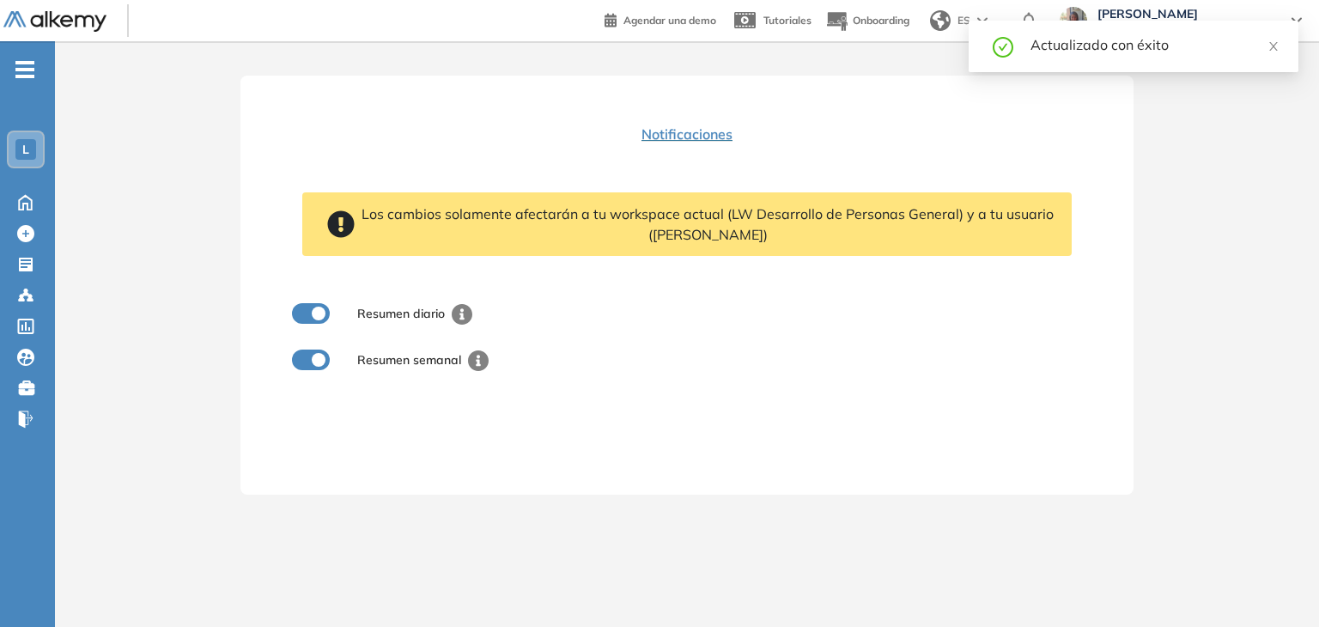
click at [759, 390] on div "Notificaciones Los cambios solamente afectarán a tu workspace actual (LW Desarr…" at bounding box center [686, 285] width 893 height 419
click at [1301, 21] on icon at bounding box center [1296, 20] width 10 height 7
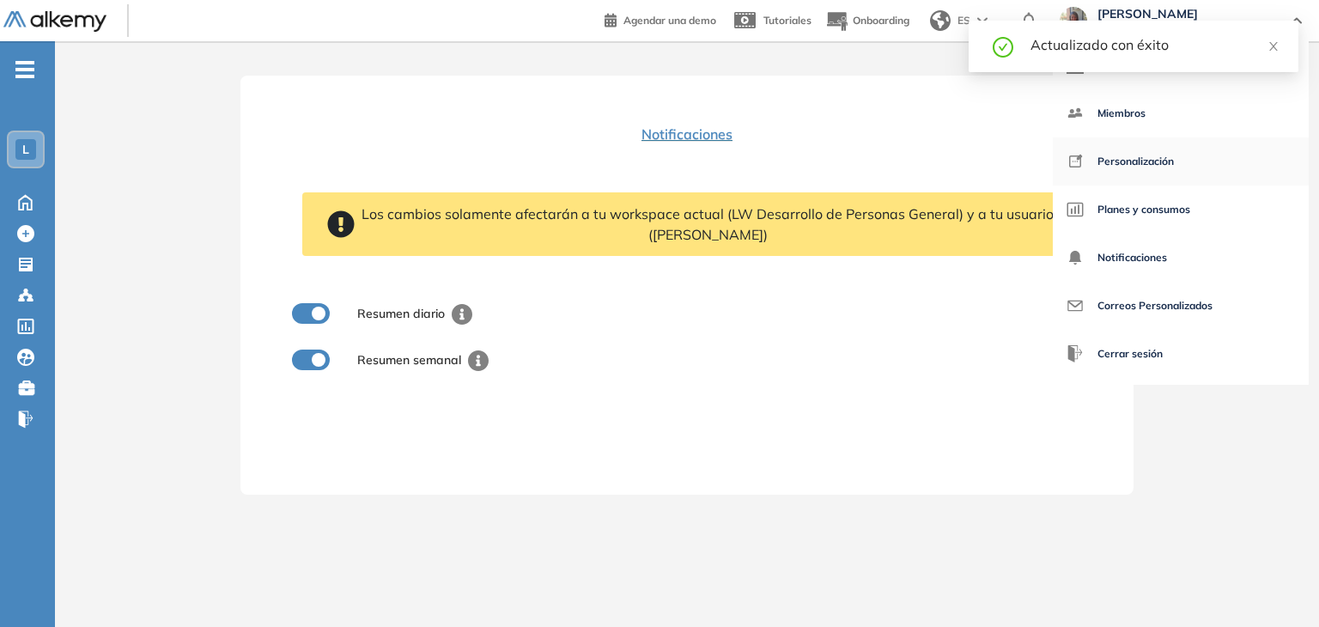
click at [1174, 155] on span "Personalización" at bounding box center [1135, 161] width 76 height 41
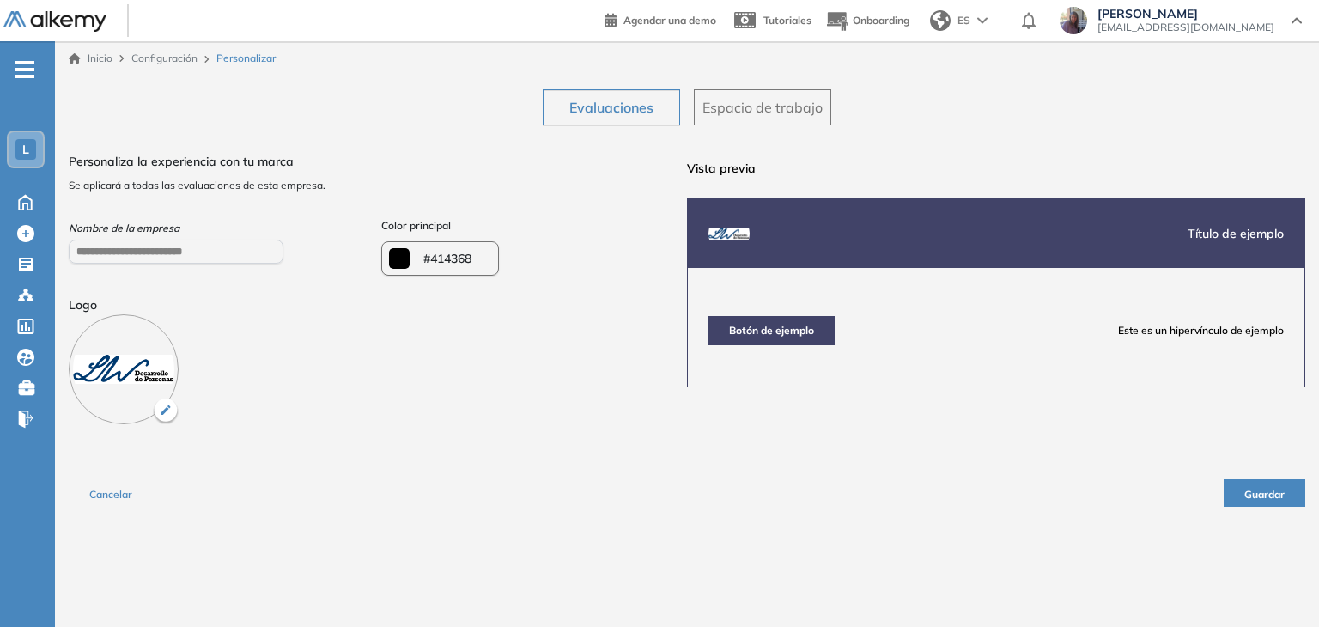
click at [773, 110] on span "Espacio de trabajo" at bounding box center [762, 107] width 120 height 21
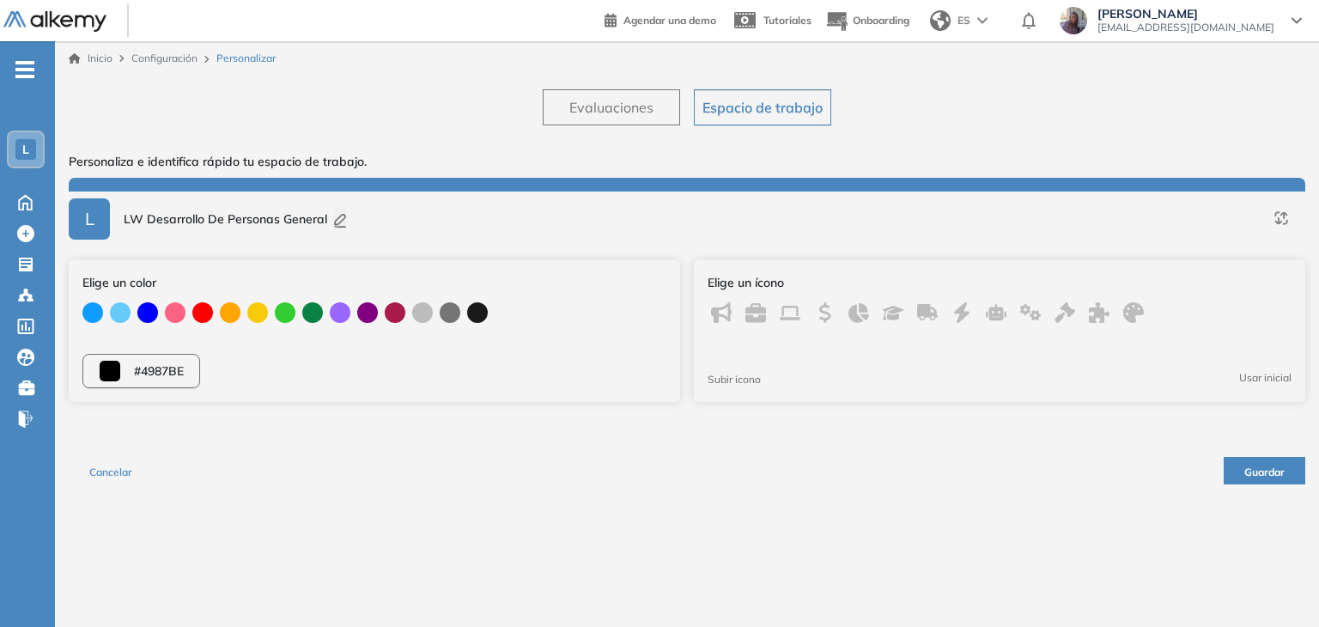
click at [158, 369] on span "#4987BE" at bounding box center [159, 371] width 50 height 18
click at [102, 372] on input "*******" at bounding box center [110, 371] width 21 height 21
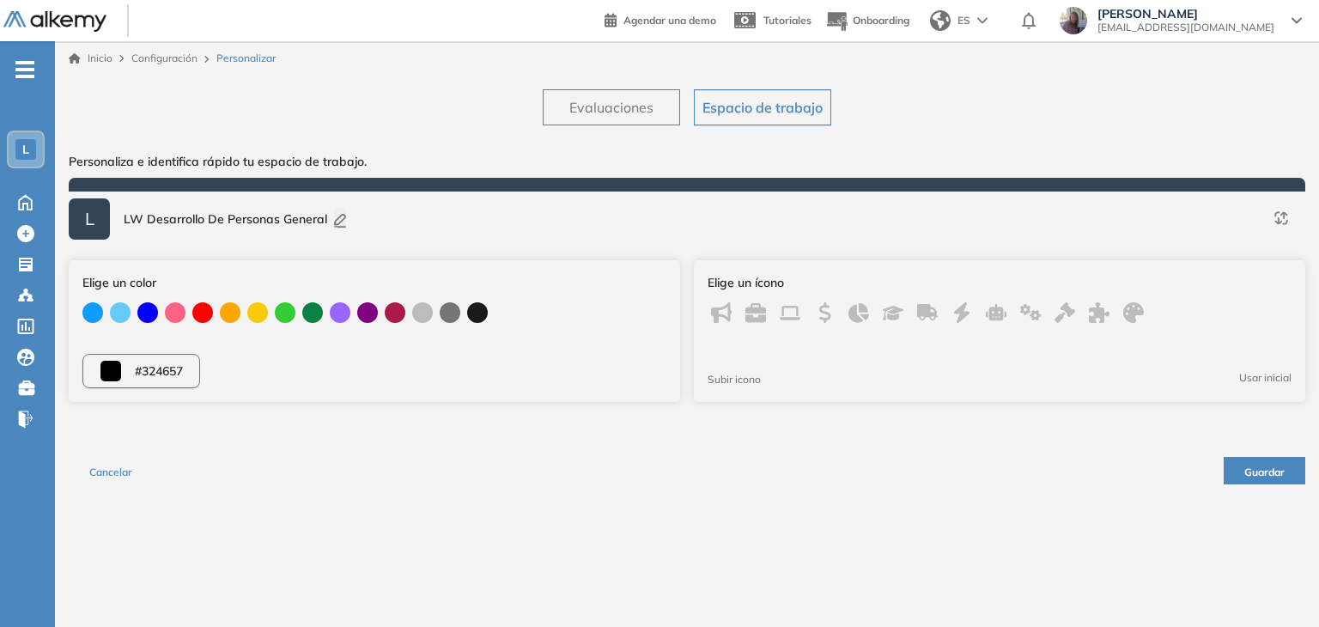
type input "*******"
click at [1272, 469] on span "Guardar" at bounding box center [1264, 471] width 40 height 13
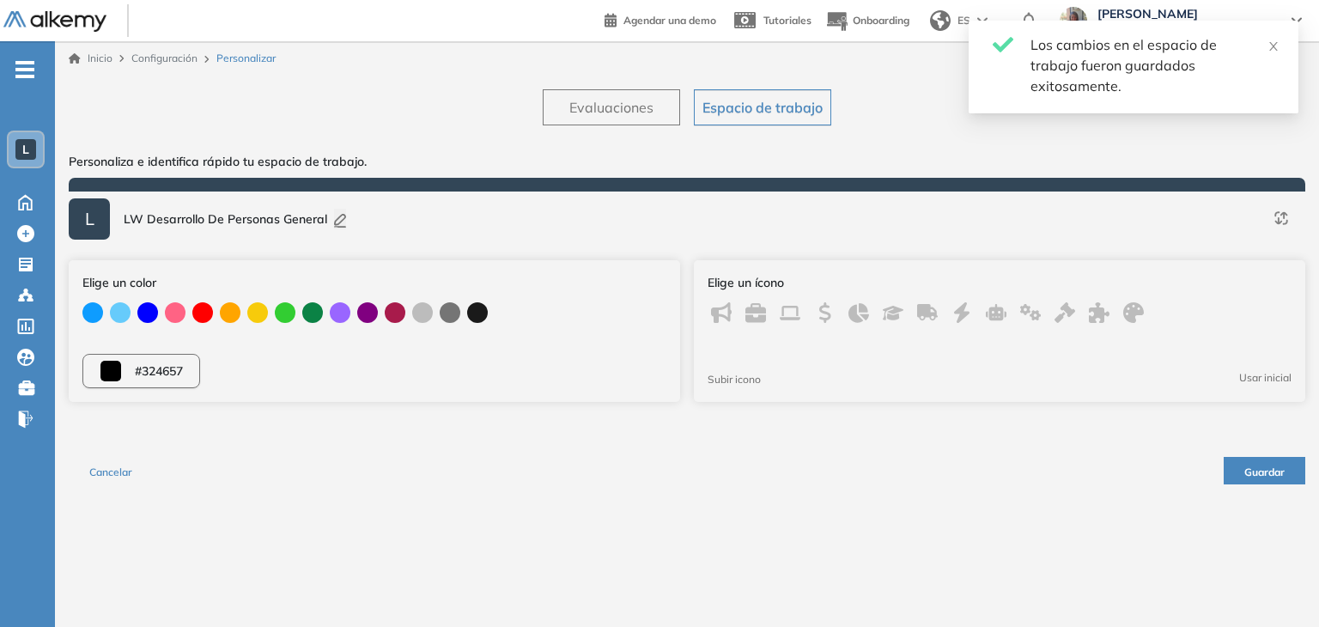
click at [27, 154] on span "L" at bounding box center [25, 150] width 7 height 14
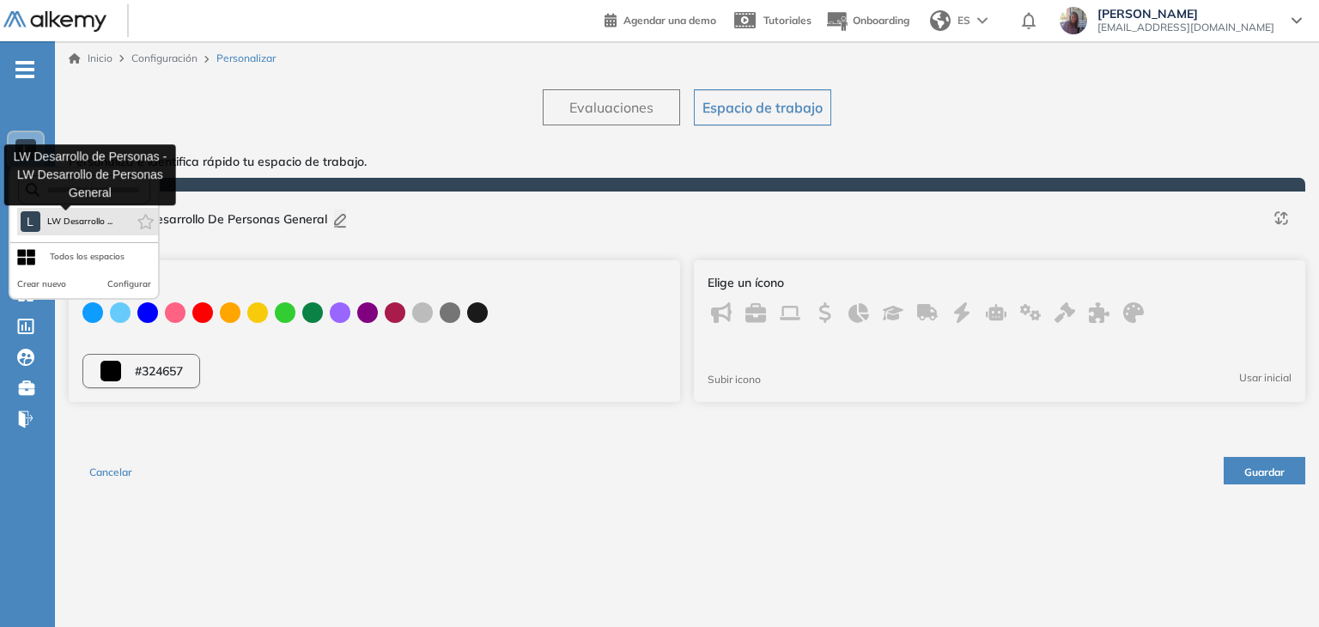
click at [53, 221] on span "LW Desarrollo ..." at bounding box center [80, 222] width 66 height 14
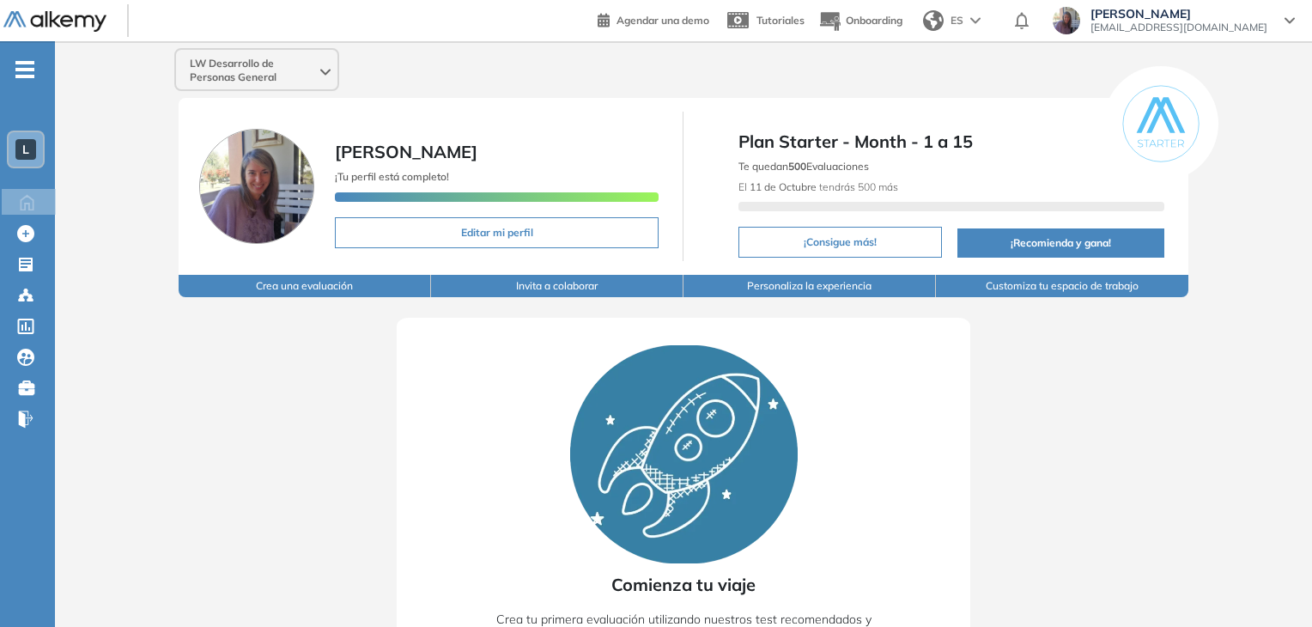
click at [170, 411] on div "Comienza tu viaje Crea tu primera evaluación utilizando nuestros test recomenda…" at bounding box center [683, 527] width 1147 height 460
click at [29, 201] on icon at bounding box center [27, 201] width 30 height 21
click at [24, 144] on span "L" at bounding box center [25, 150] width 7 height 14
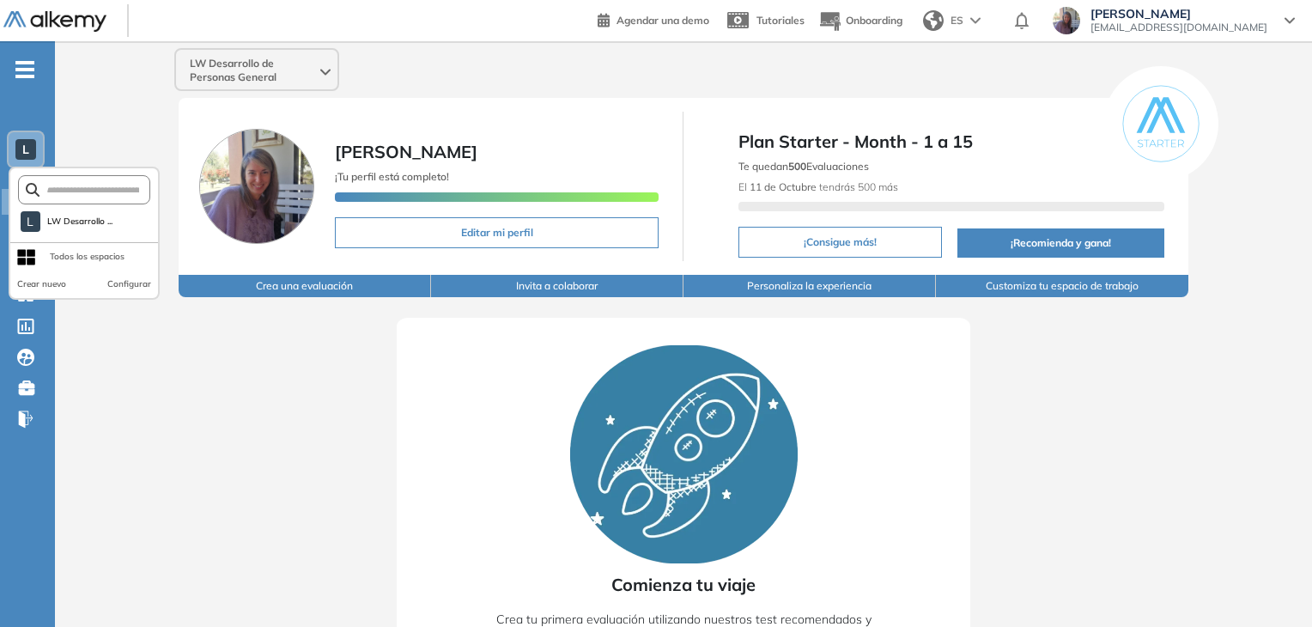
click at [52, 253] on div "Todos los espacios" at bounding box center [87, 257] width 75 height 14
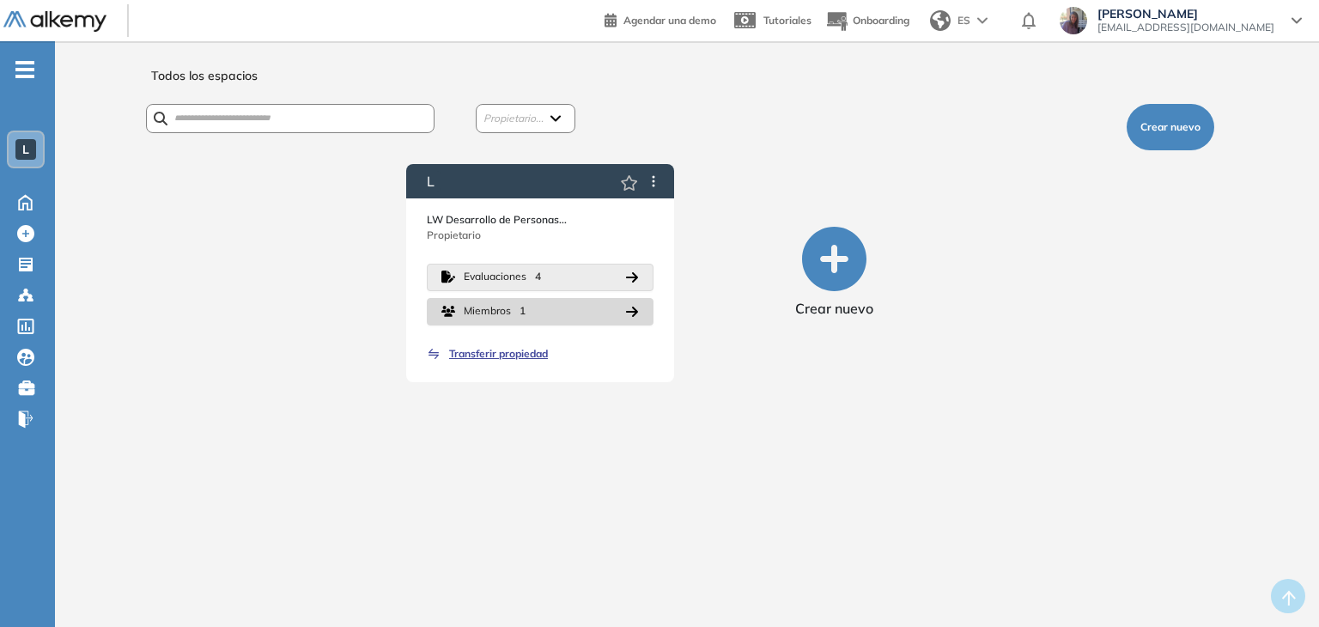
click at [634, 276] on icon "button" at bounding box center [632, 277] width 14 height 14
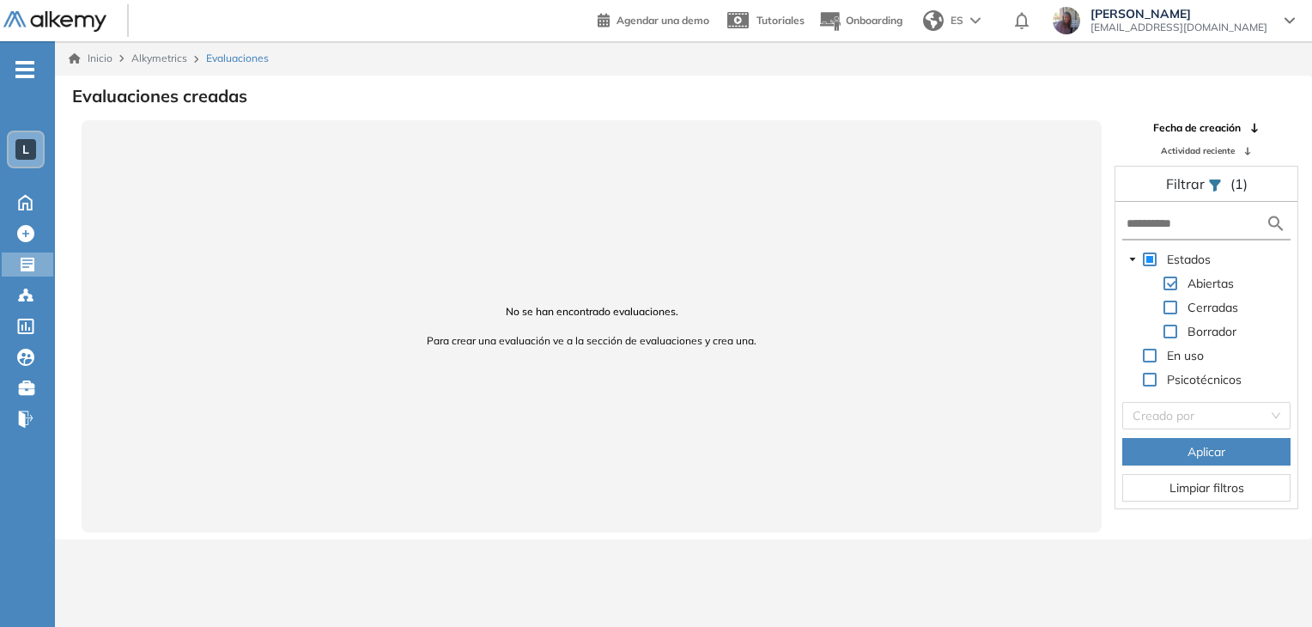
click at [1147, 381] on span at bounding box center [1150, 380] width 14 height 14
click at [1180, 454] on button "Aplicar" at bounding box center [1206, 451] width 168 height 27
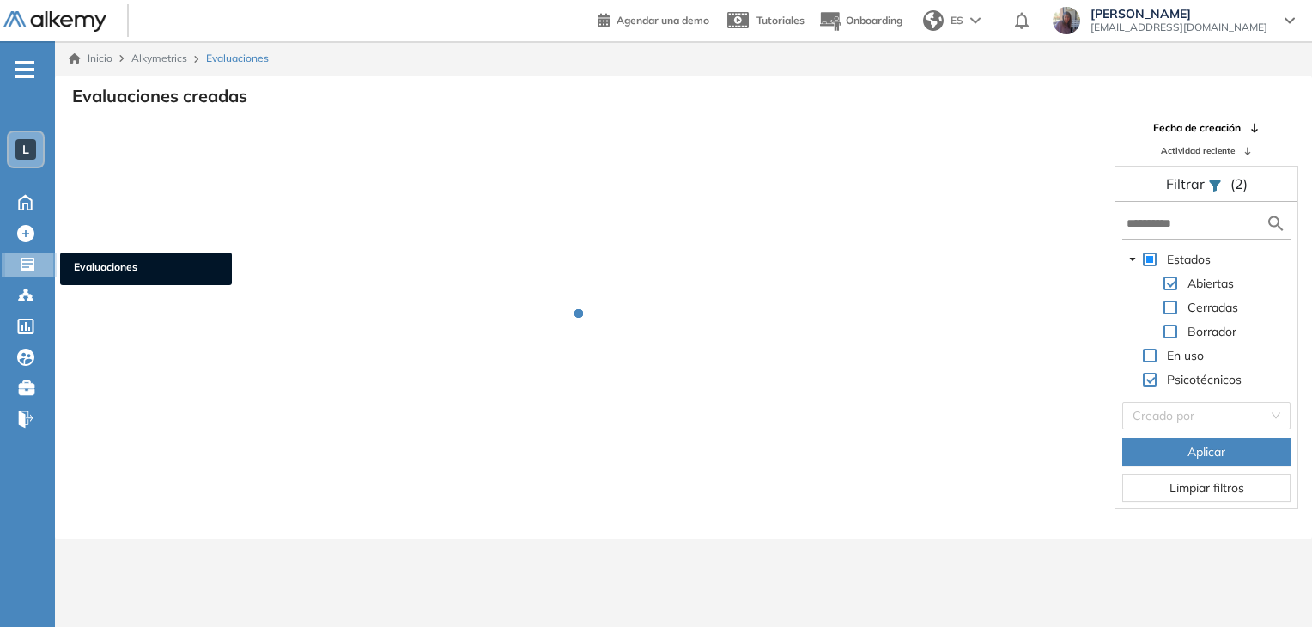
click at [27, 256] on icon at bounding box center [27, 264] width 17 height 17
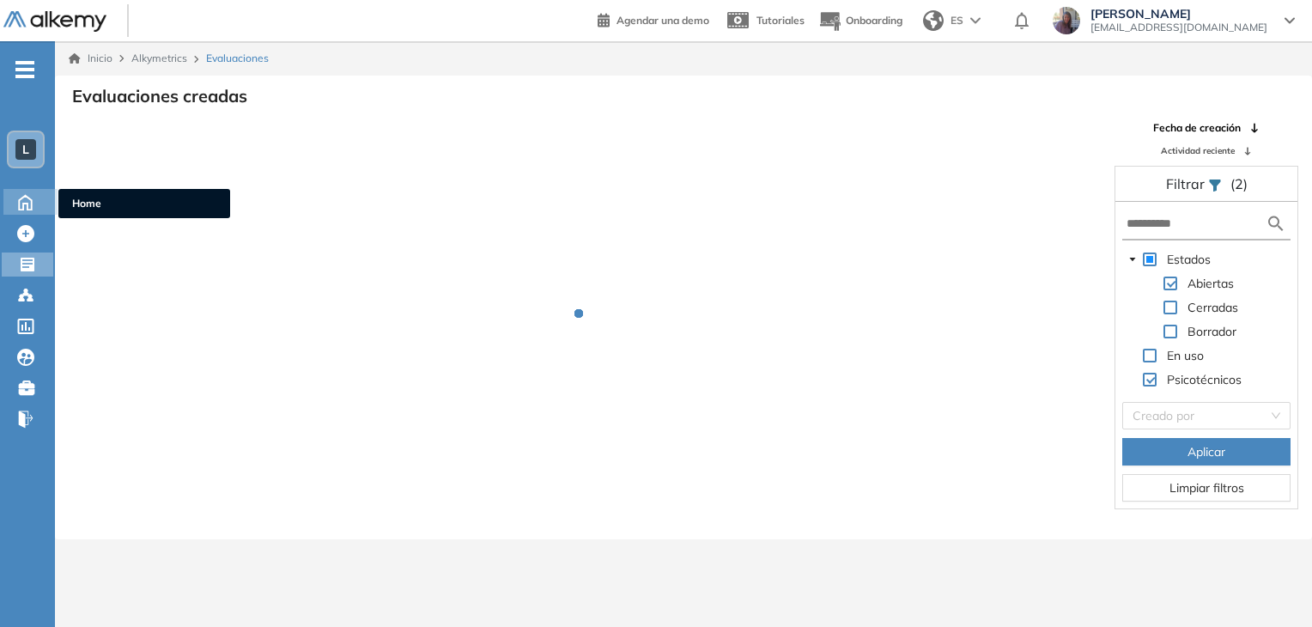
click at [26, 200] on icon at bounding box center [25, 201] width 30 height 21
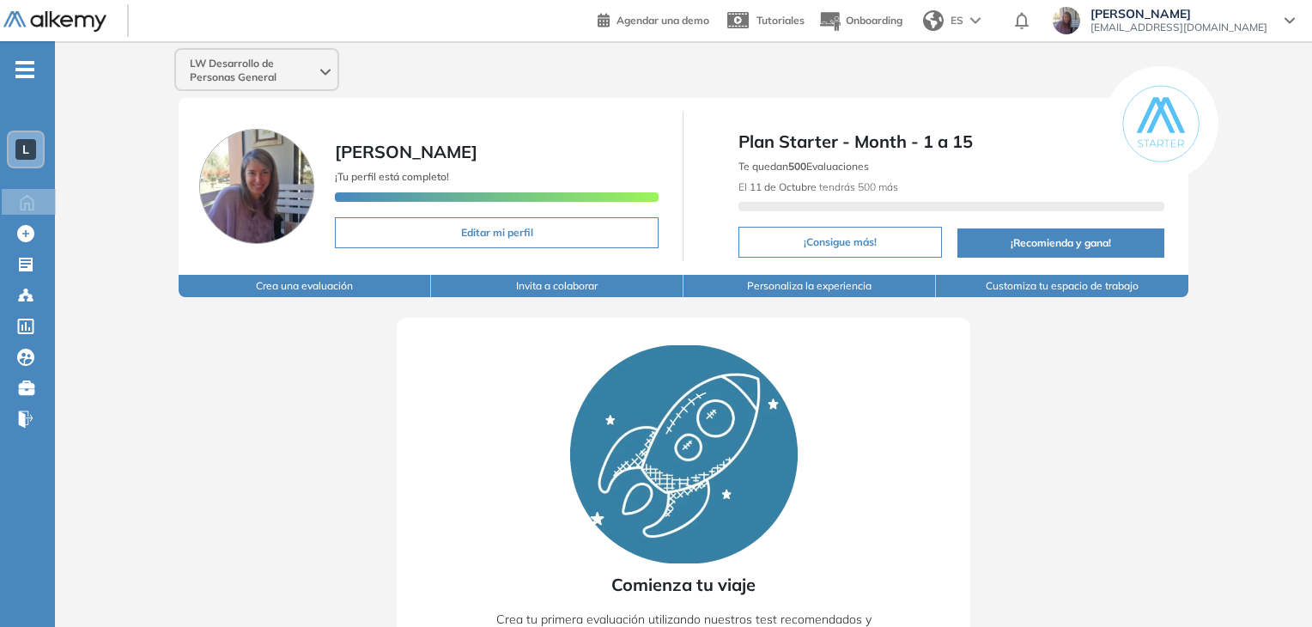
click at [24, 145] on span "L" at bounding box center [25, 150] width 7 height 14
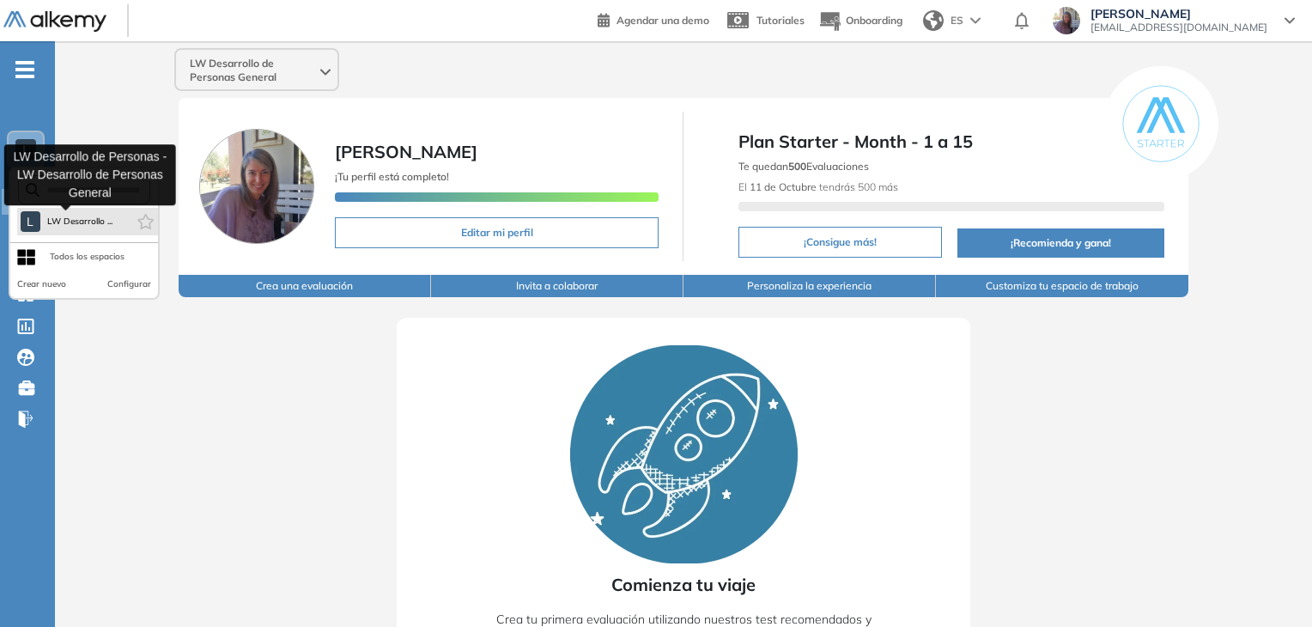
click at [59, 220] on span "LW Desarrollo ..." at bounding box center [80, 222] width 66 height 14
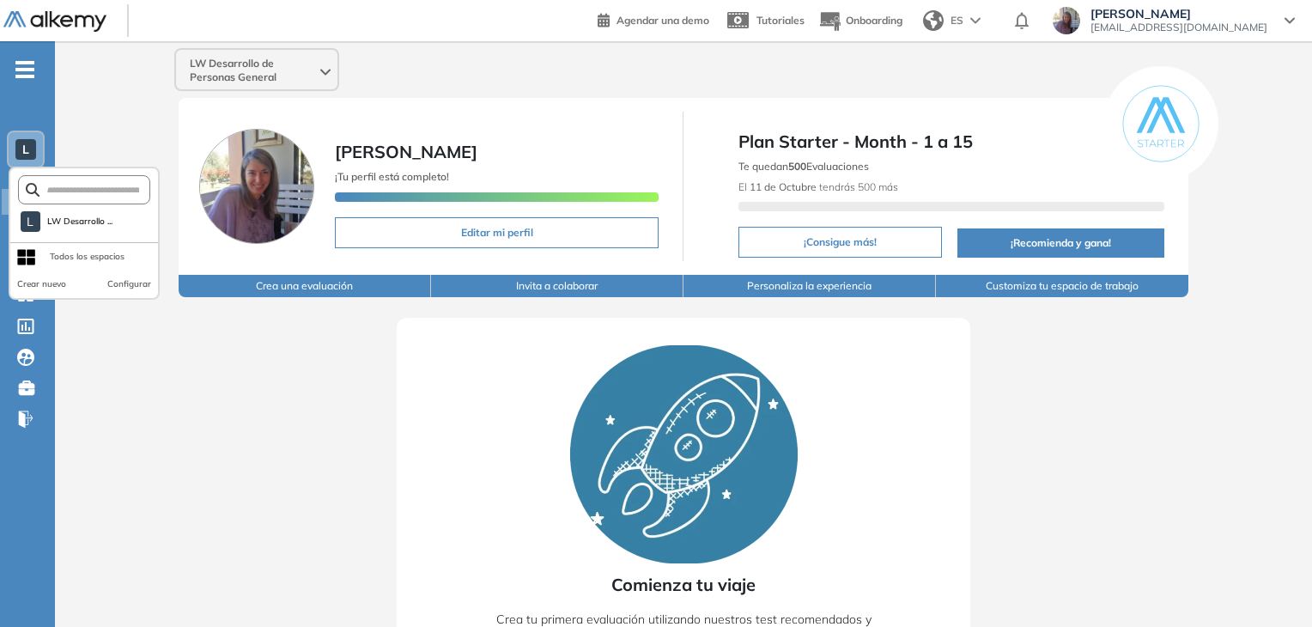
click at [62, 258] on div "Todos los espacios" at bounding box center [87, 257] width 75 height 14
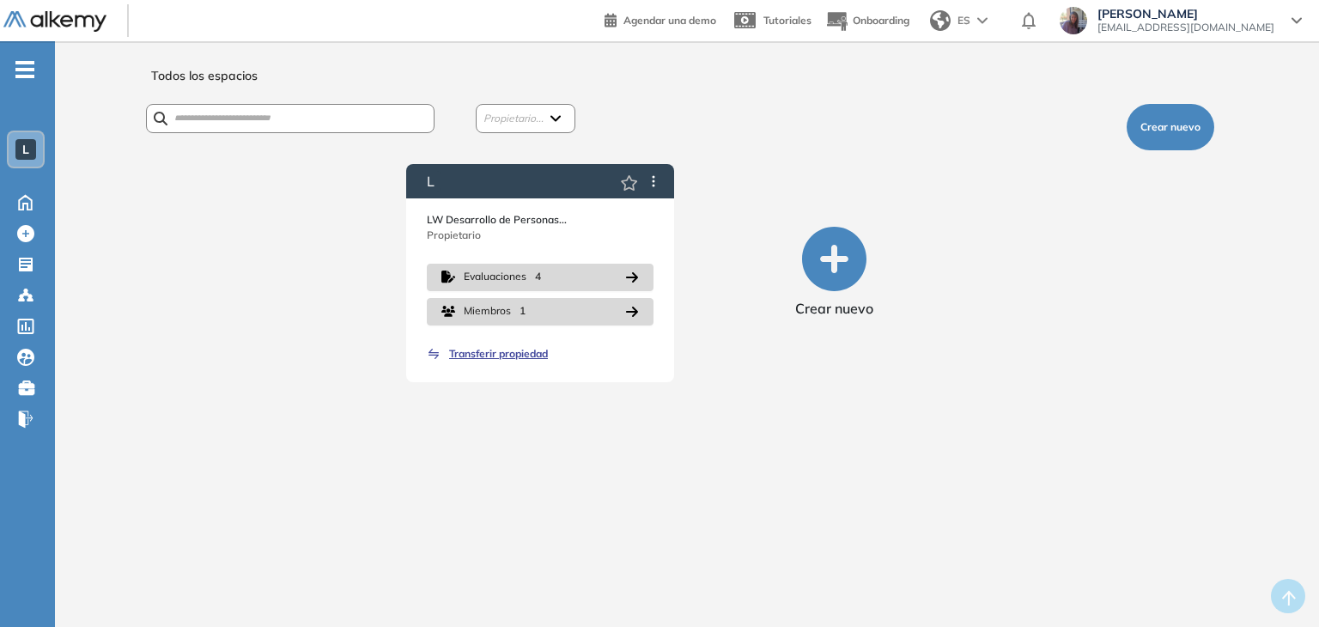
click at [515, 212] on p "LW Desarrollo de Personas..." at bounding box center [540, 219] width 227 height 15
click at [210, 285] on div "Todos los espacios Propietario... (Yo) Luciana Wulfsohn Crear nuevo L LW Desarr…" at bounding box center [686, 341] width 1181 height 558
click at [27, 68] on icon "-" at bounding box center [24, 69] width 19 height 3
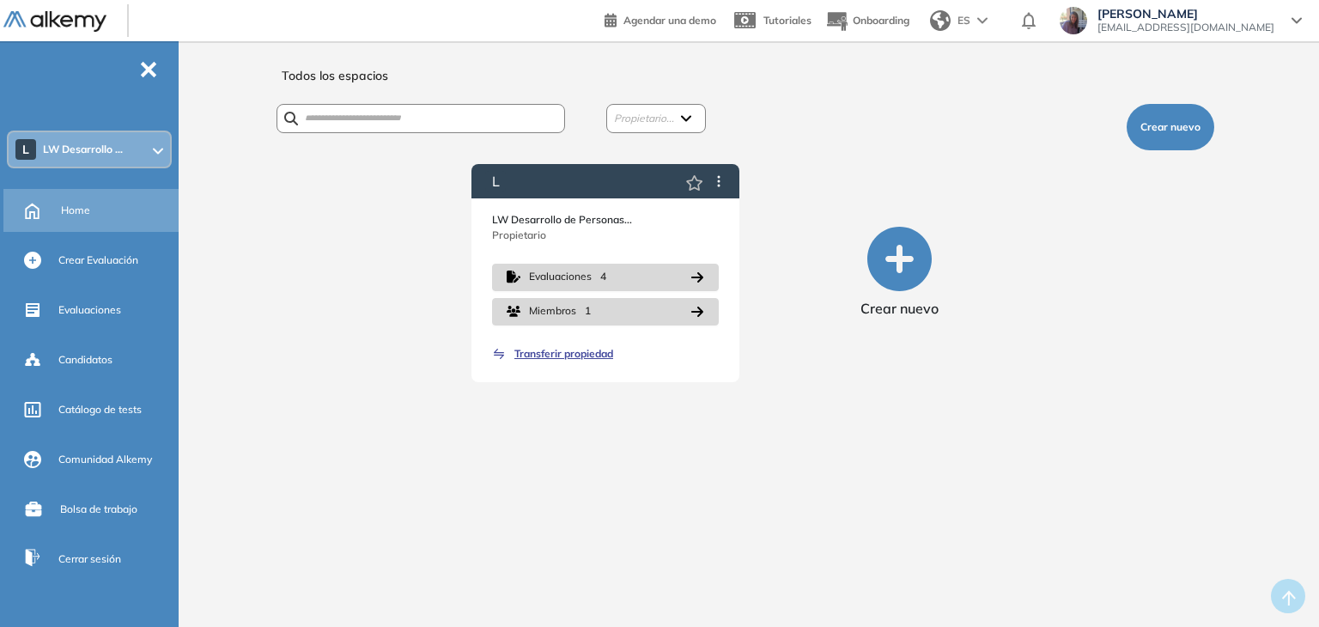
click at [89, 207] on span "Home" at bounding box center [75, 210] width 29 height 15
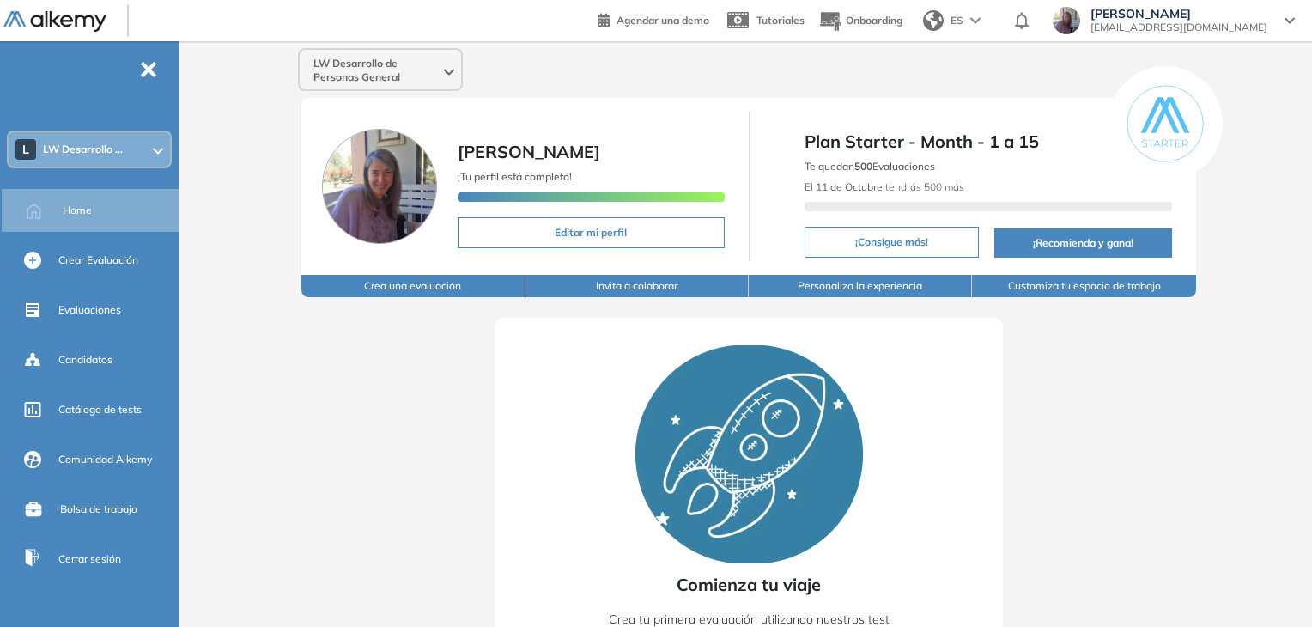
click at [73, 147] on span "LW Desarrollo ..." at bounding box center [83, 150] width 80 height 14
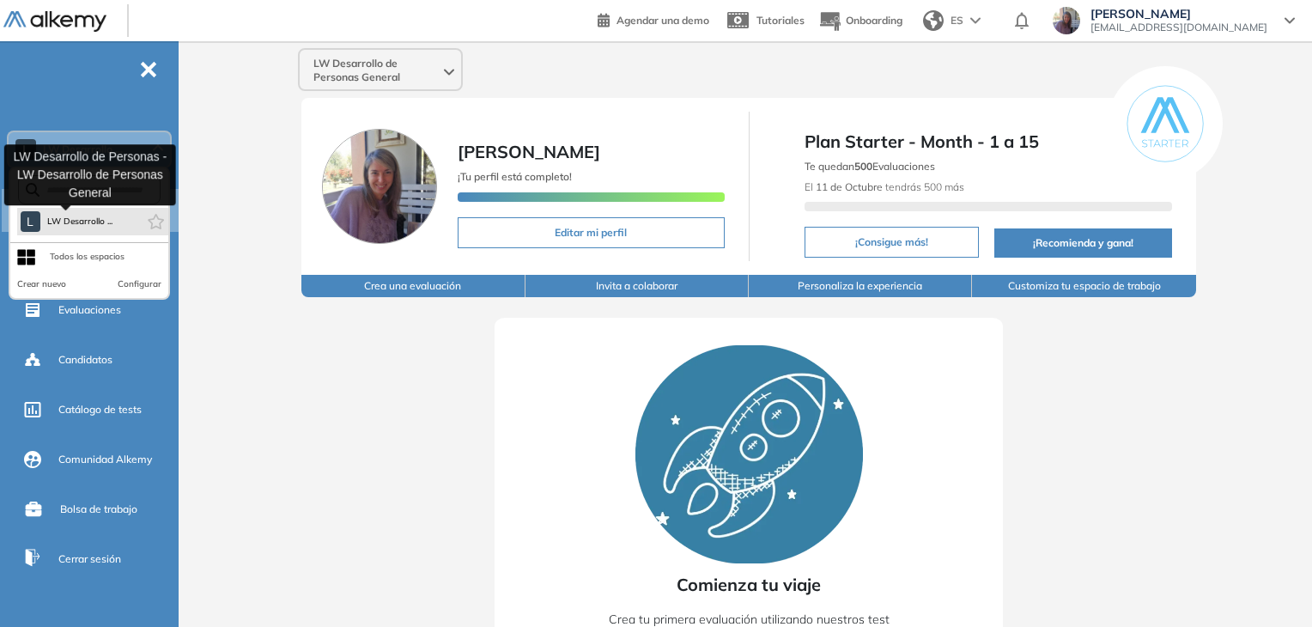
click at [47, 221] on span "LW Desarrollo ..." at bounding box center [80, 222] width 66 height 14
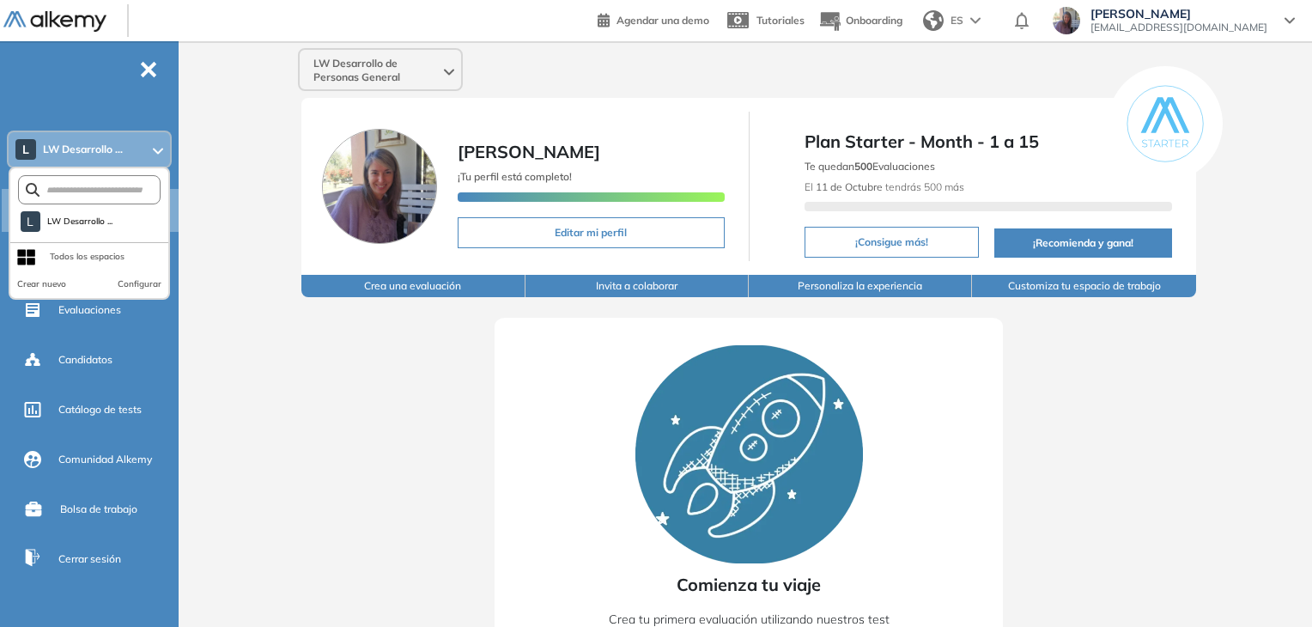
click at [36, 258] on div "Todos los espacios" at bounding box center [70, 256] width 107 height 27
